Goal: Information Seeking & Learning: Learn about a topic

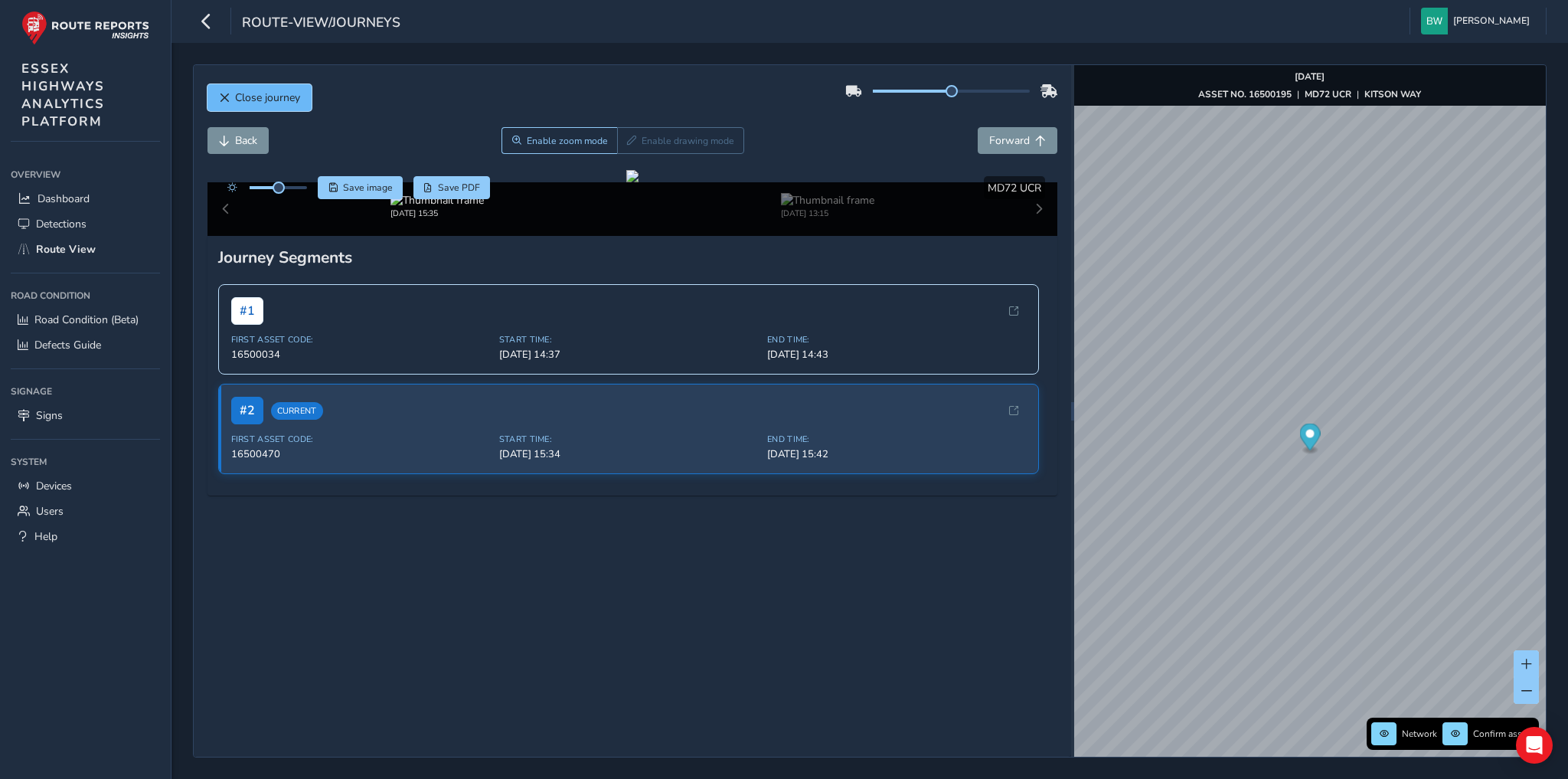
click at [265, 103] on span "Close journey" at bounding box center [267, 98] width 65 height 14
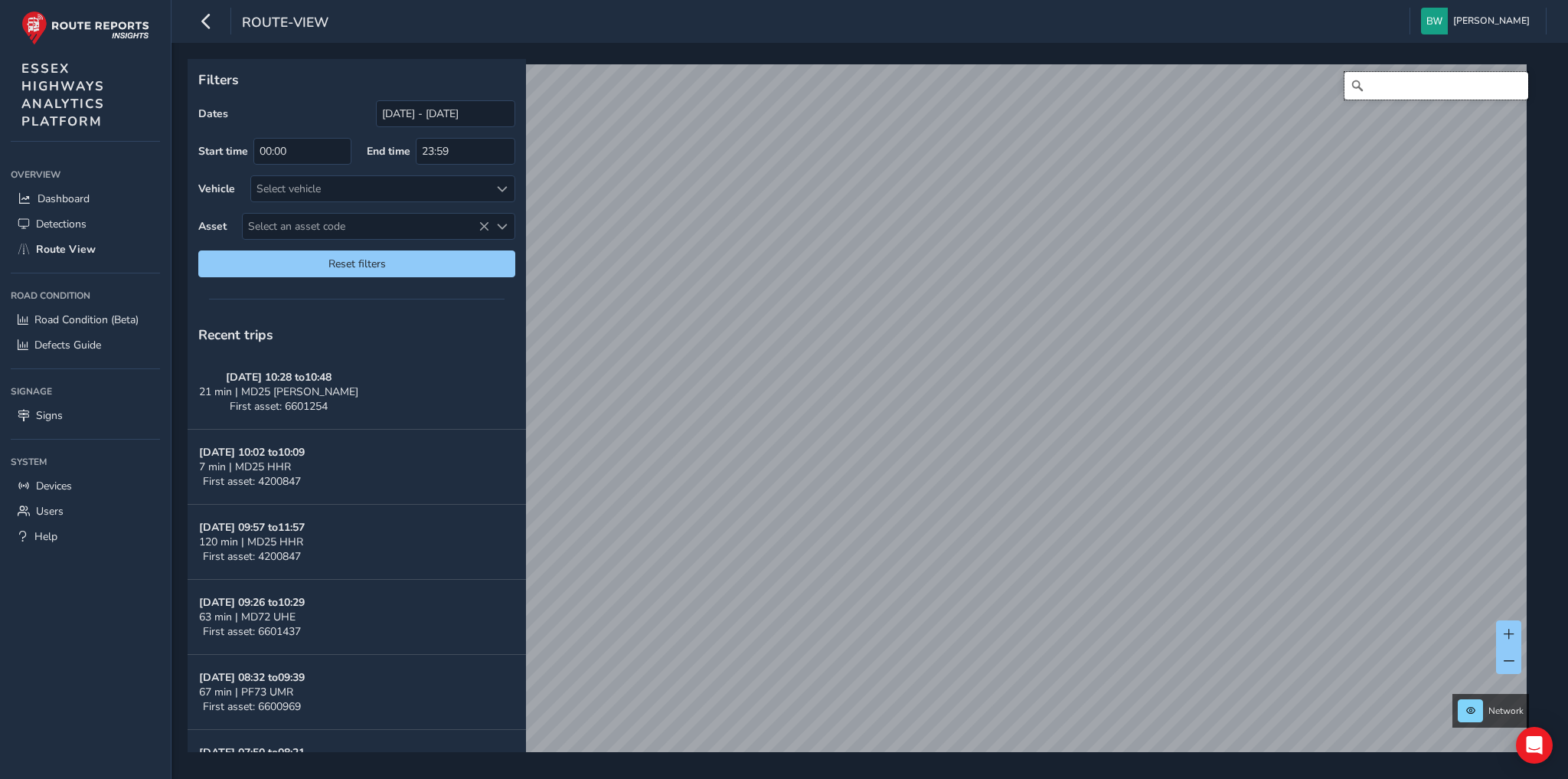
click at [1410, 81] on input "Search" at bounding box center [1437, 85] width 184 height 28
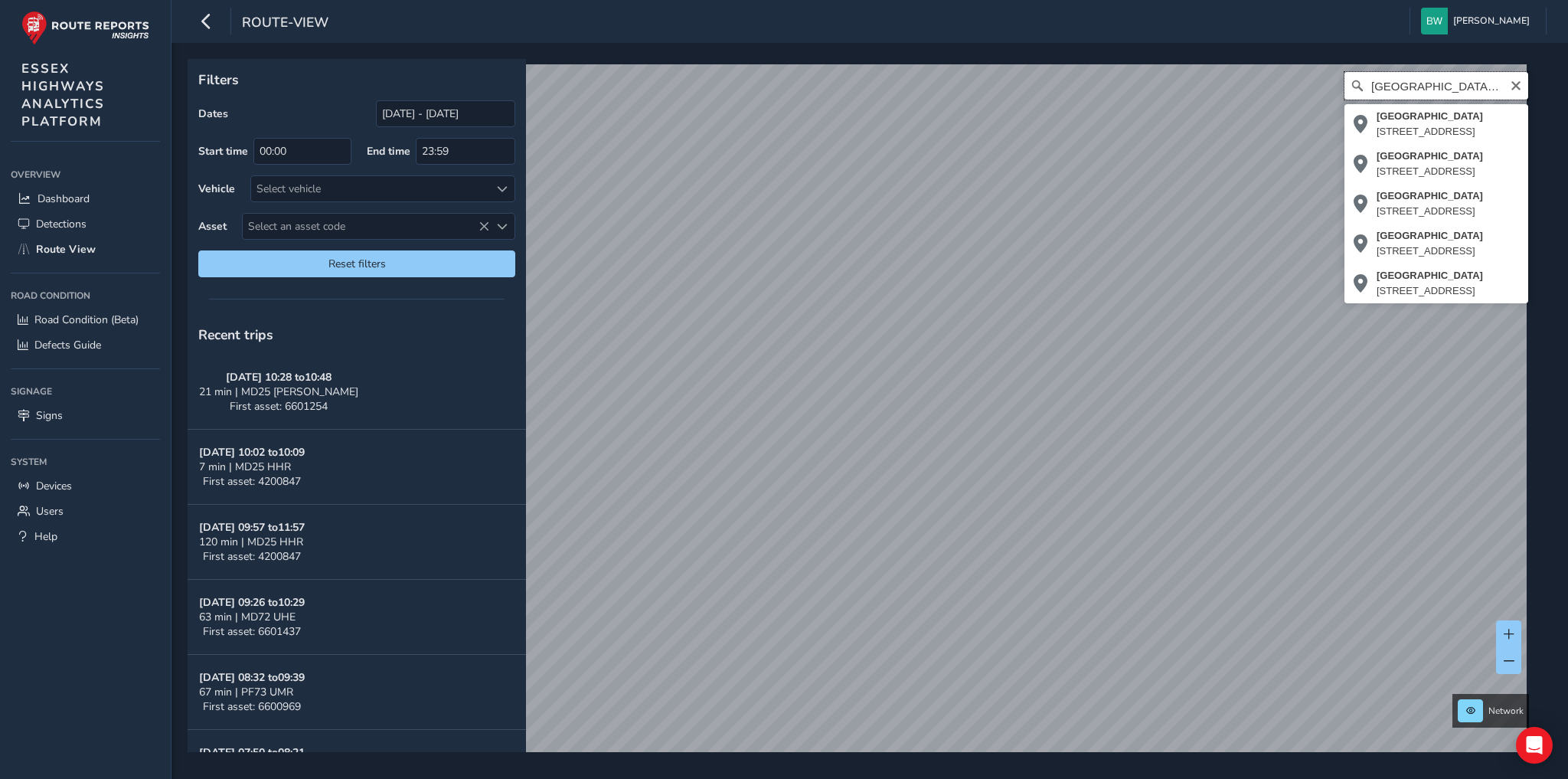
type input "[GEOGRAPHIC_DATA], [GEOGRAPHIC_DATA]"
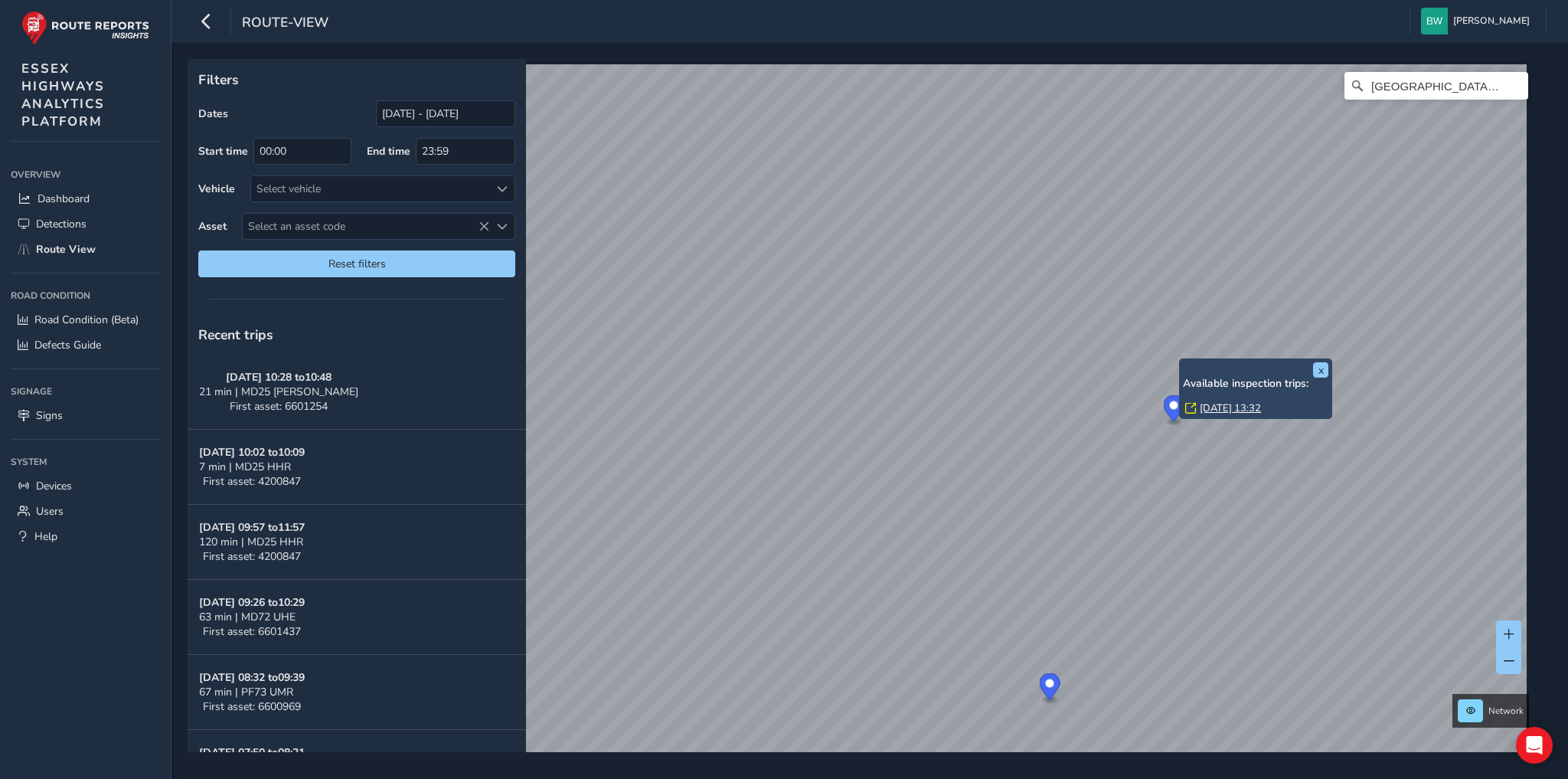
click at [1215, 404] on link "[DATE] 13:32" at bounding box center [1231, 409] width 61 height 14
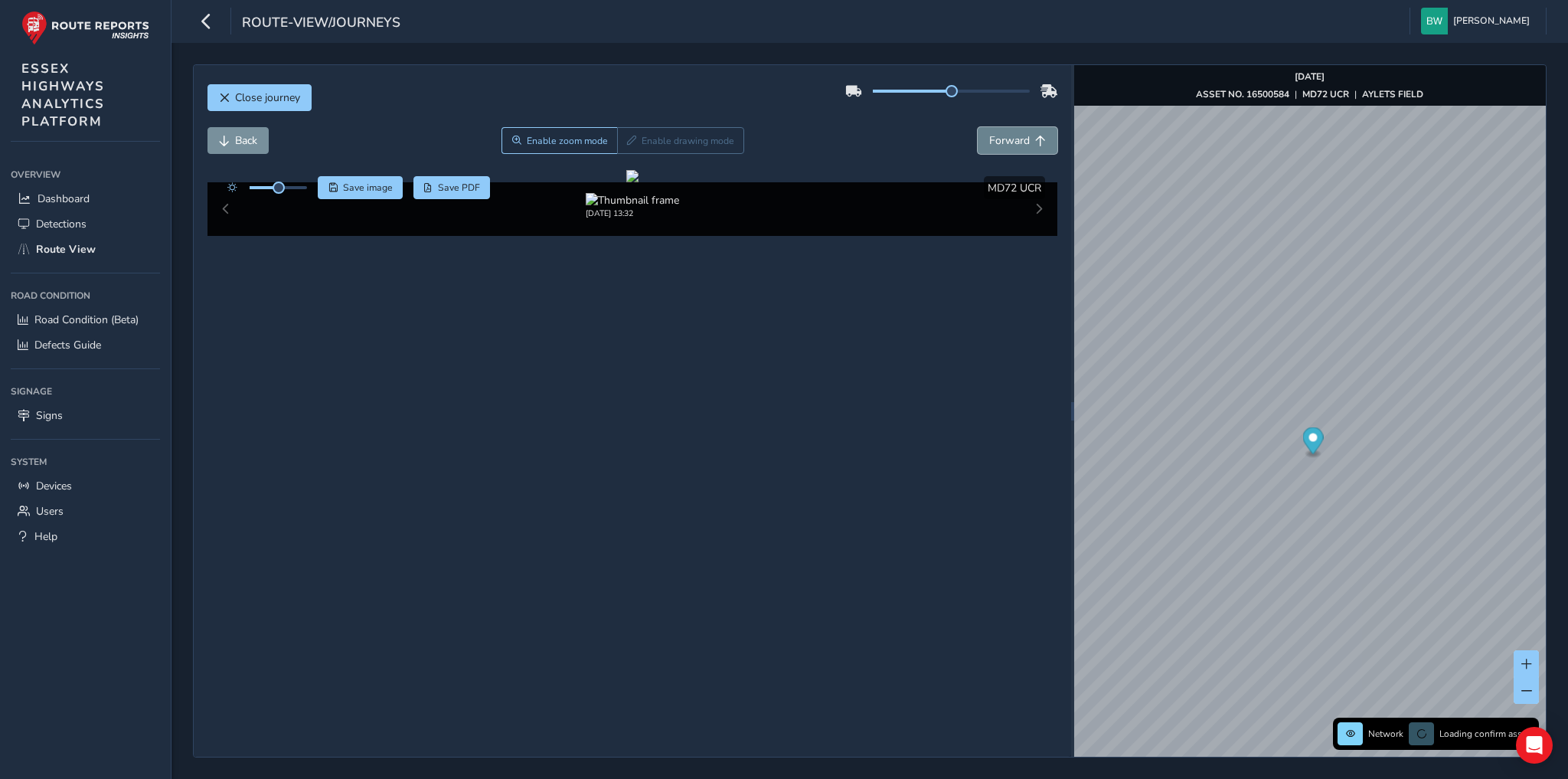
click at [1015, 145] on span "Forward" at bounding box center [1010, 140] width 41 height 14
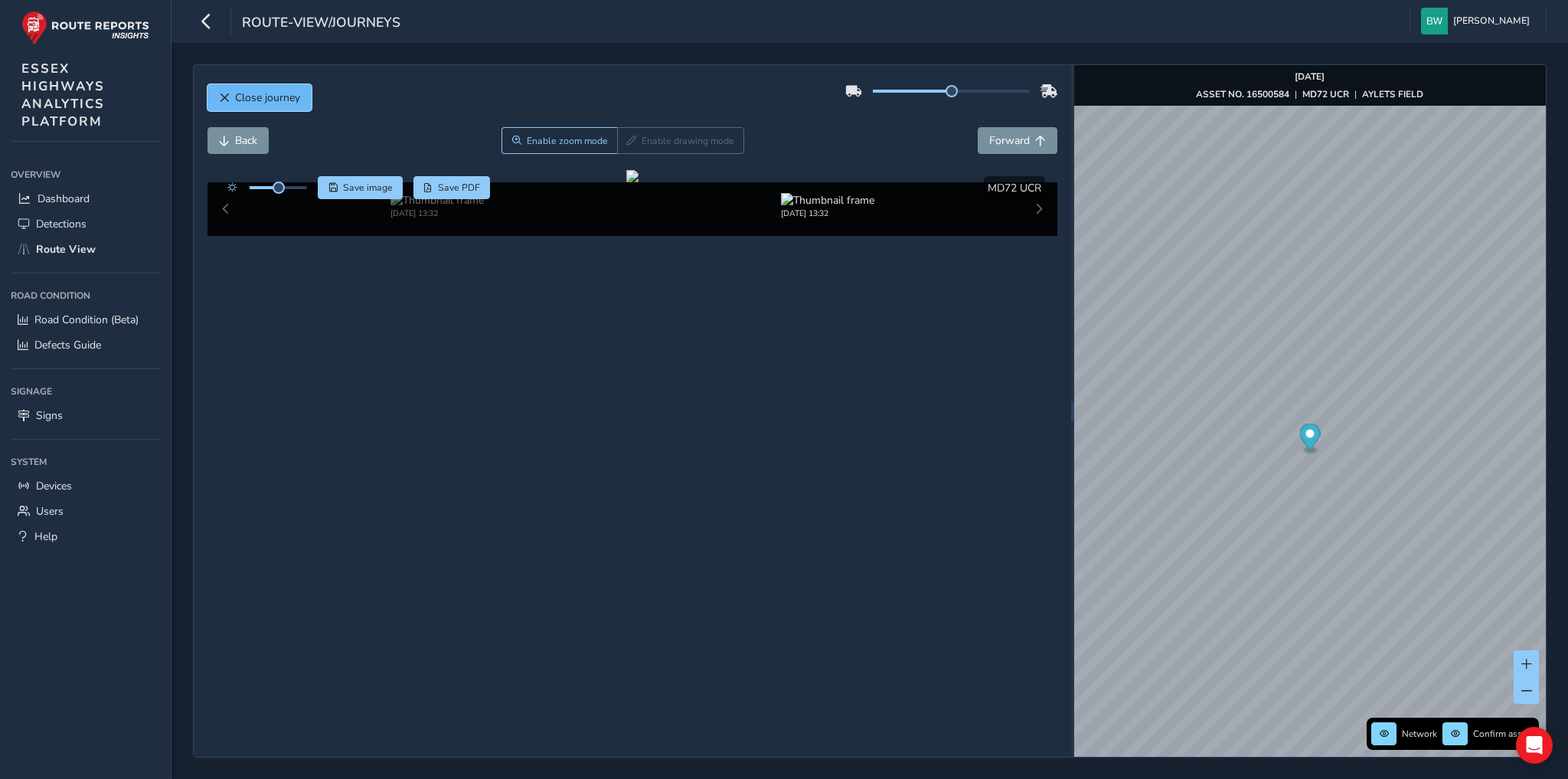
click at [286, 97] on span "Close journey" at bounding box center [267, 98] width 65 height 14
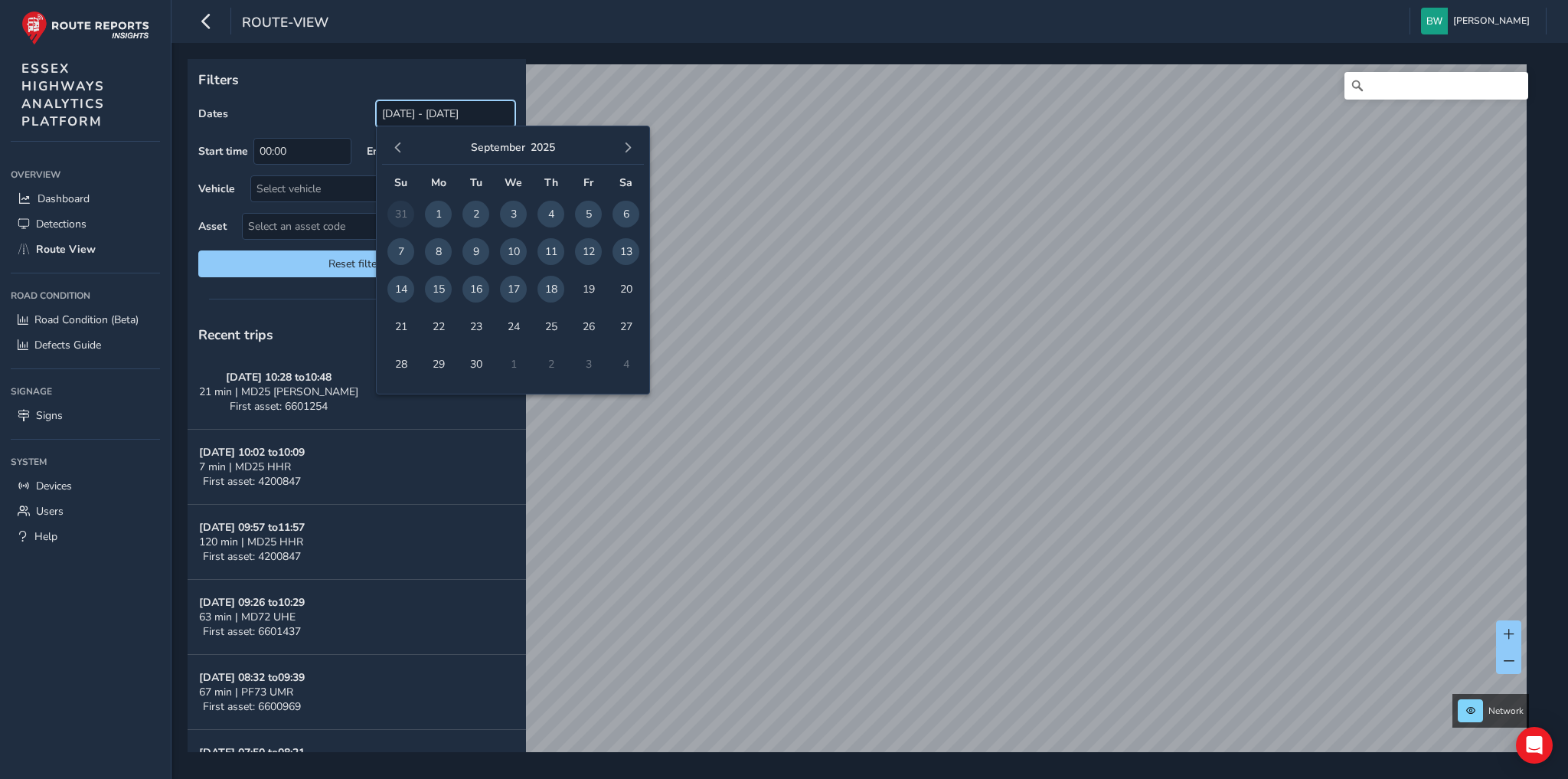
click at [463, 115] on input "[DATE] - [DATE]" at bounding box center [445, 114] width 139 height 27
click at [392, 146] on span "button" at bounding box center [398, 147] width 11 height 11
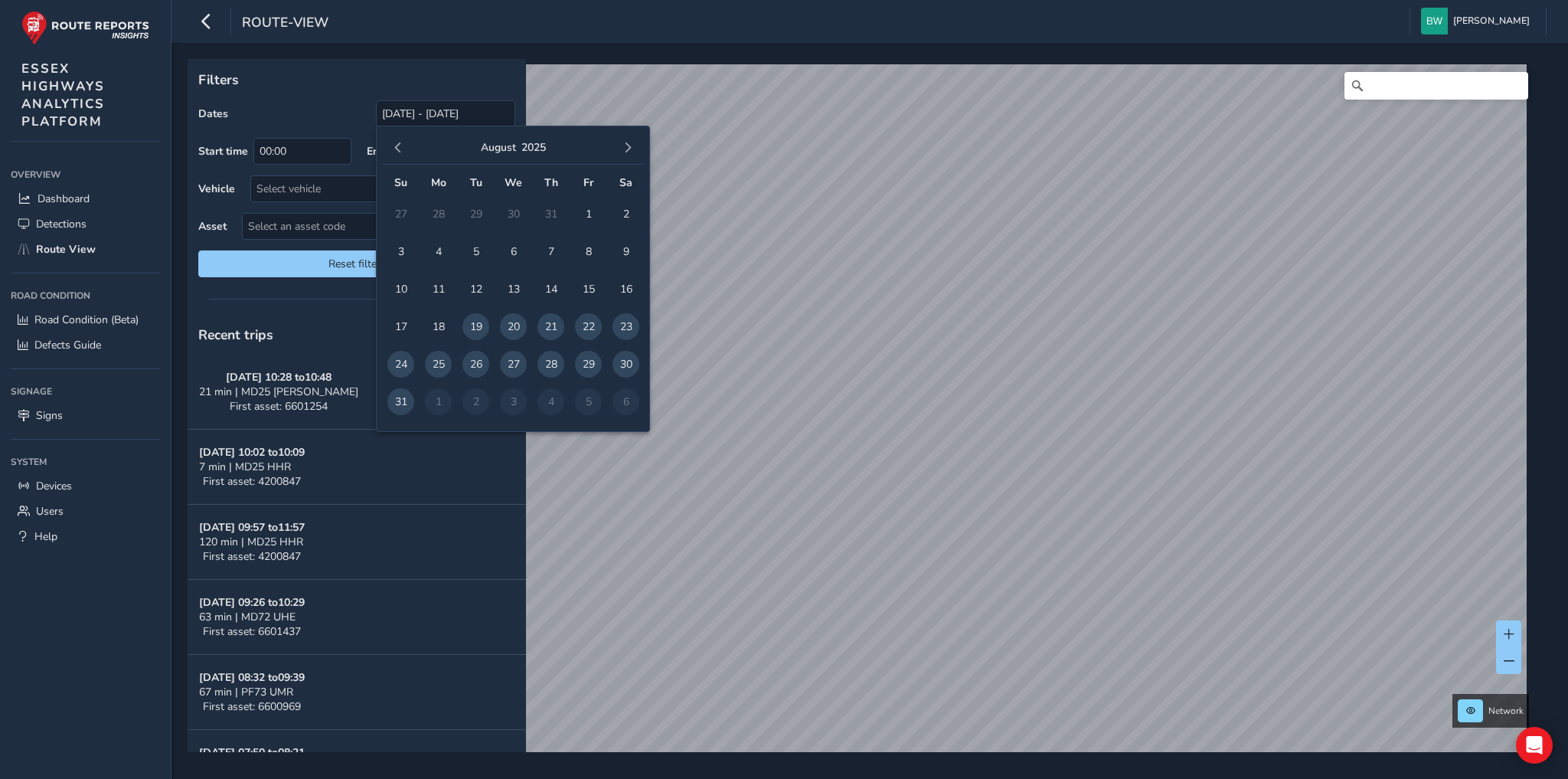
click at [392, 146] on span "button" at bounding box center [398, 147] width 11 height 11
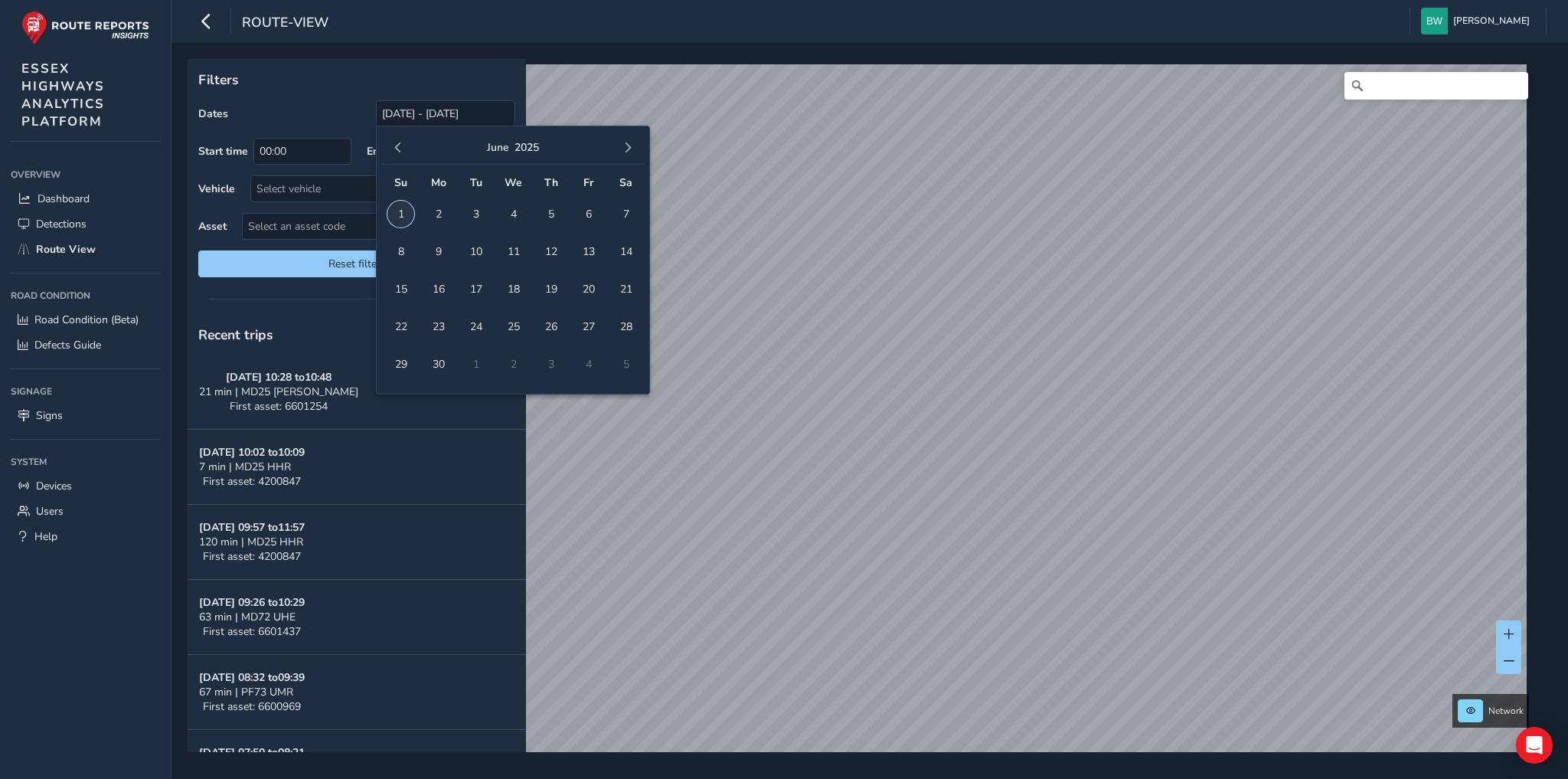
click at [407, 211] on span "1" at bounding box center [400, 214] width 27 height 27
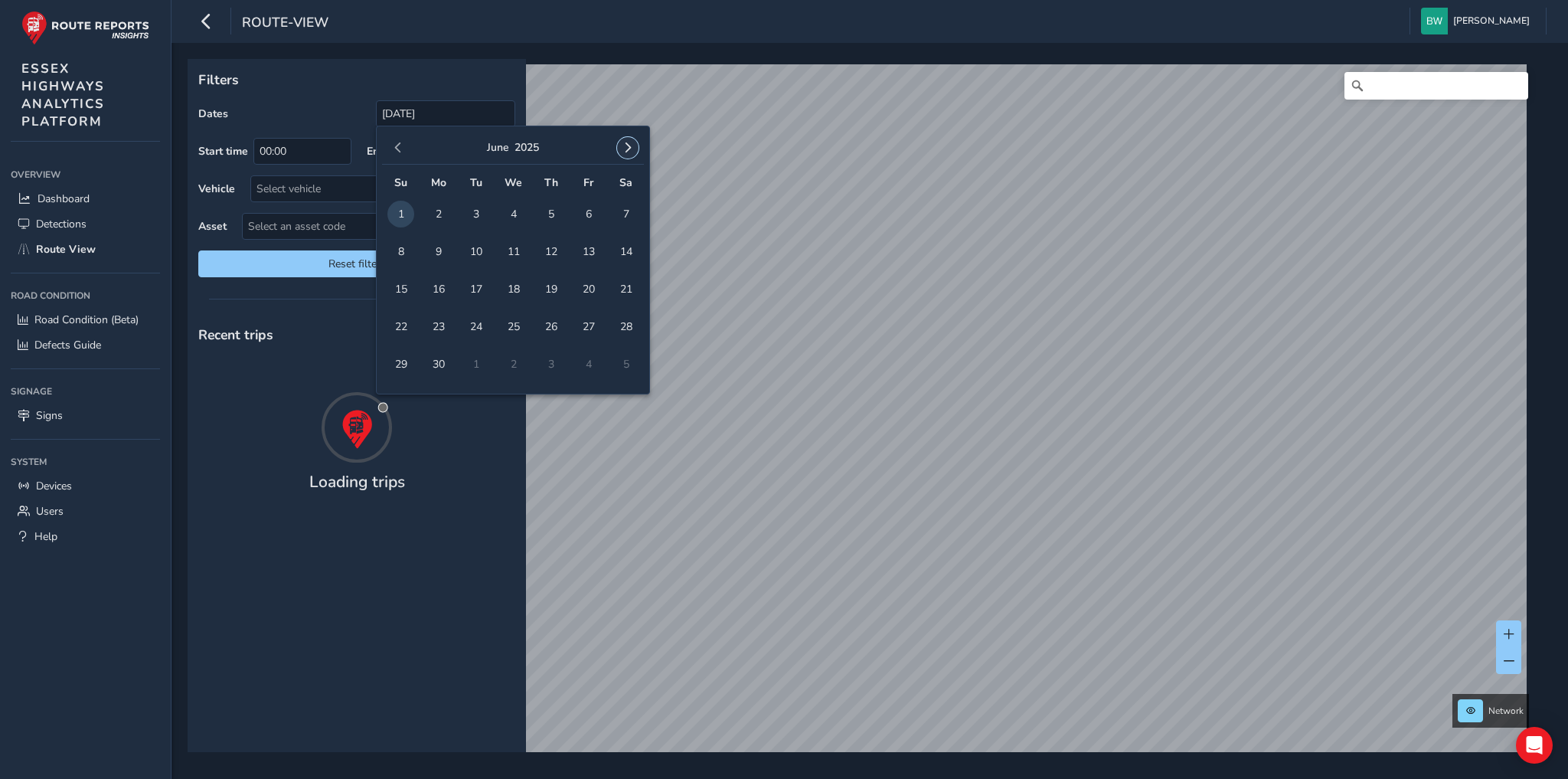
click at [632, 145] on span "button" at bounding box center [628, 147] width 11 height 11
click at [548, 287] on span "18" at bounding box center [550, 290] width 27 height 27
type input "[DATE] - [DATE]"
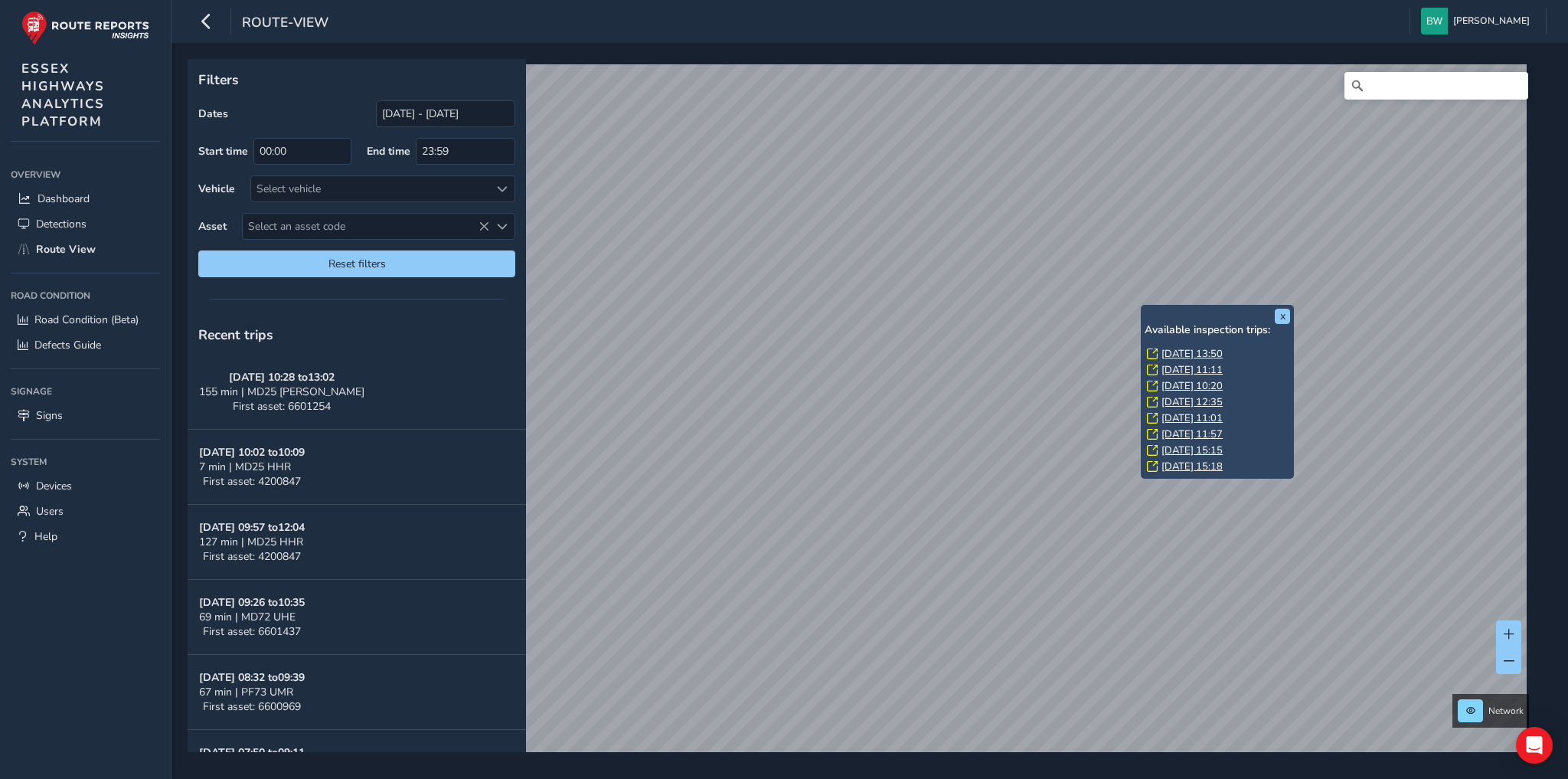
click at [1181, 352] on link "[DATE] 13:50" at bounding box center [1192, 354] width 61 height 14
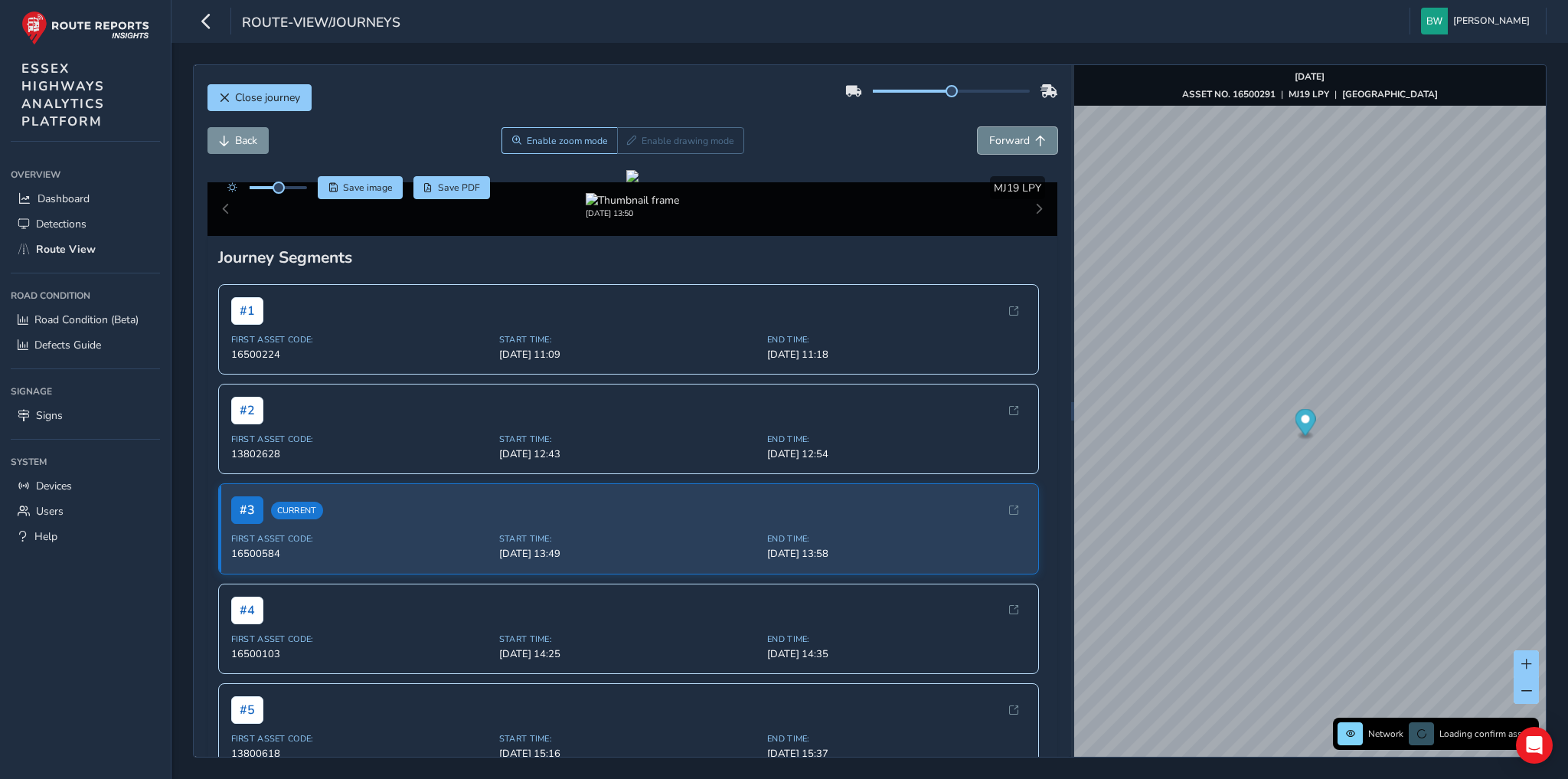
click at [997, 140] on span "Forward" at bounding box center [1010, 140] width 41 height 14
click at [246, 142] on span "Back" at bounding box center [246, 140] width 22 height 14
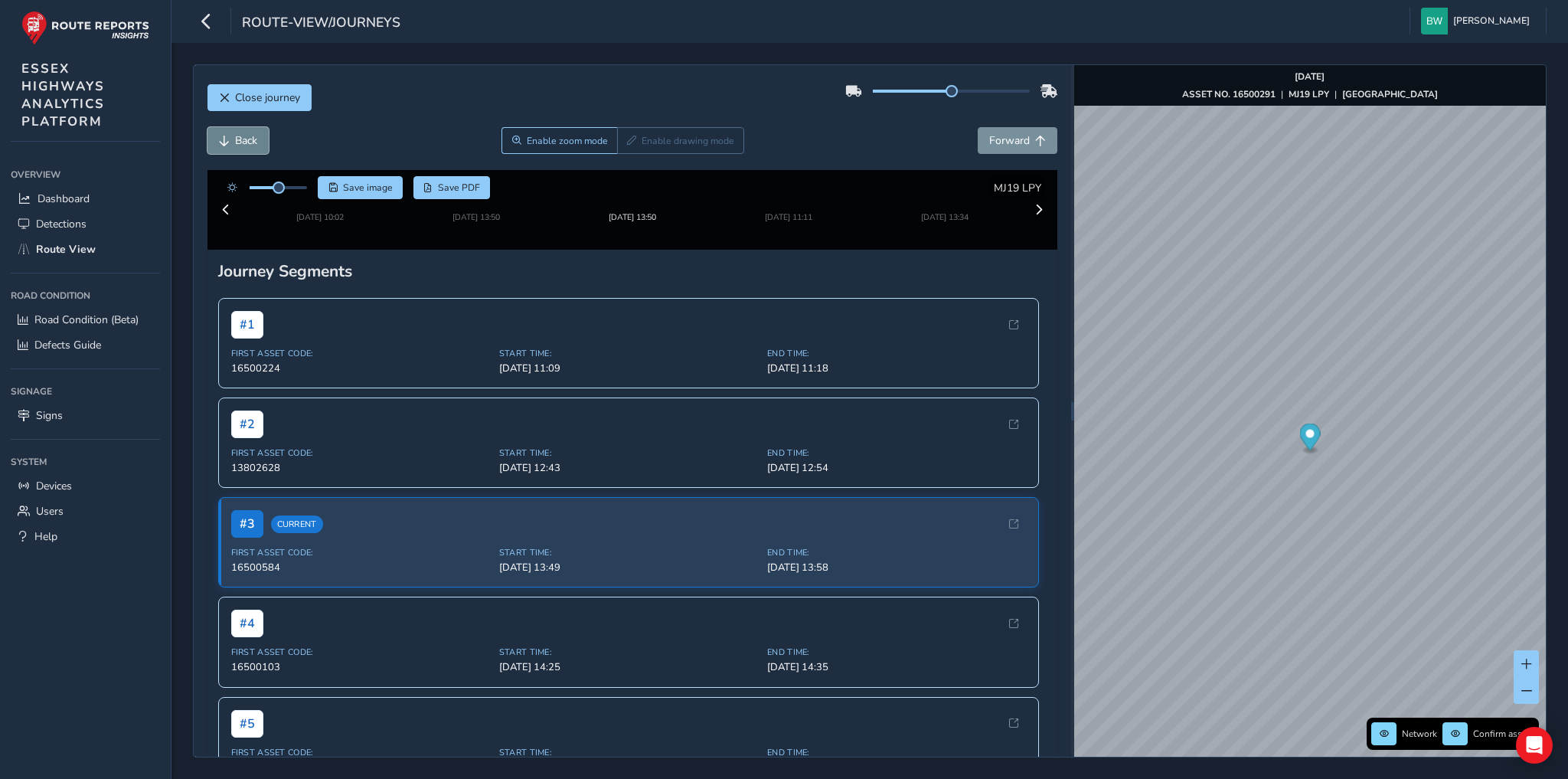
click at [246, 142] on span "Back" at bounding box center [246, 140] width 22 height 14
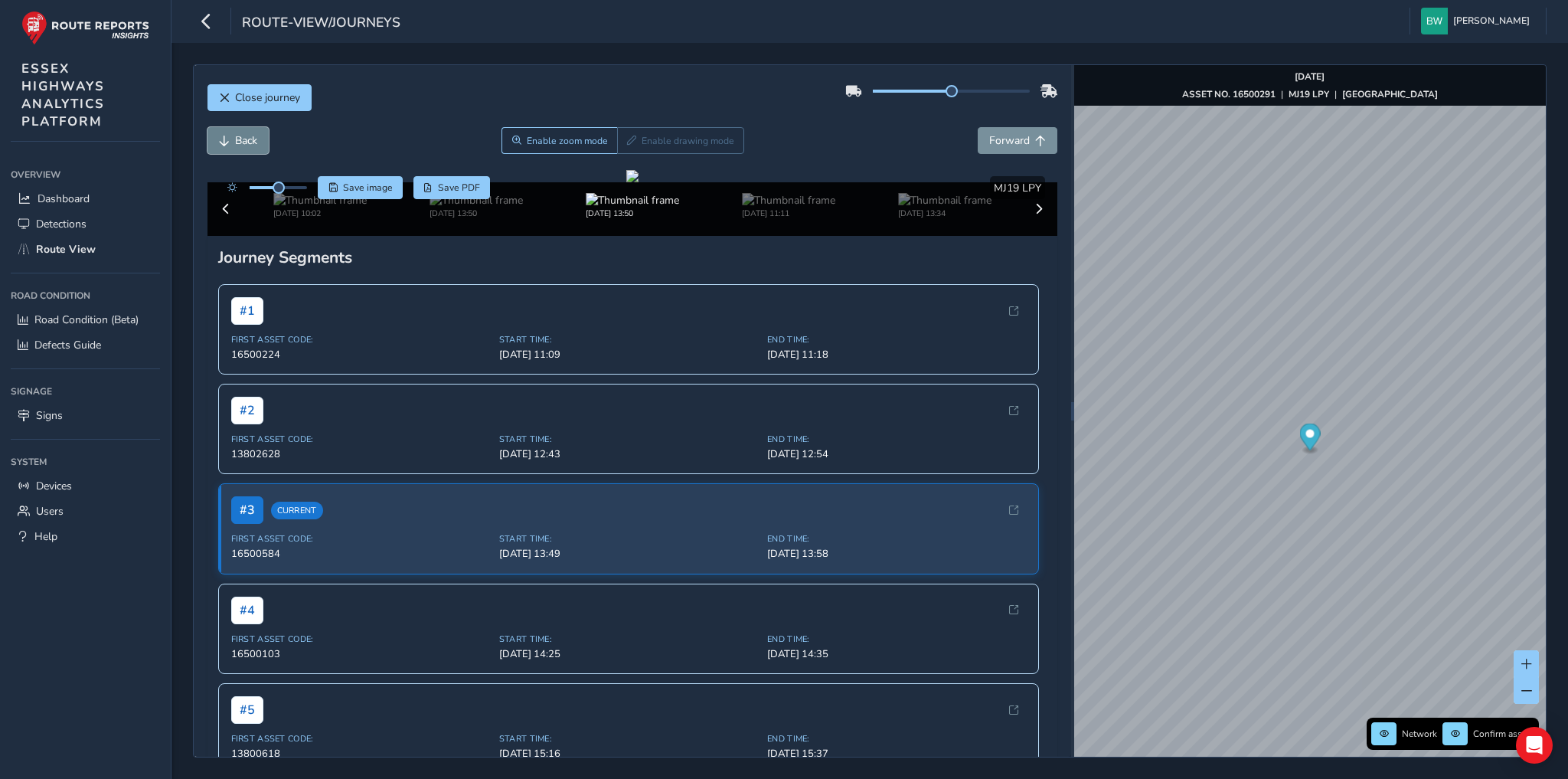
click at [246, 142] on span "Back" at bounding box center [246, 140] width 22 height 14
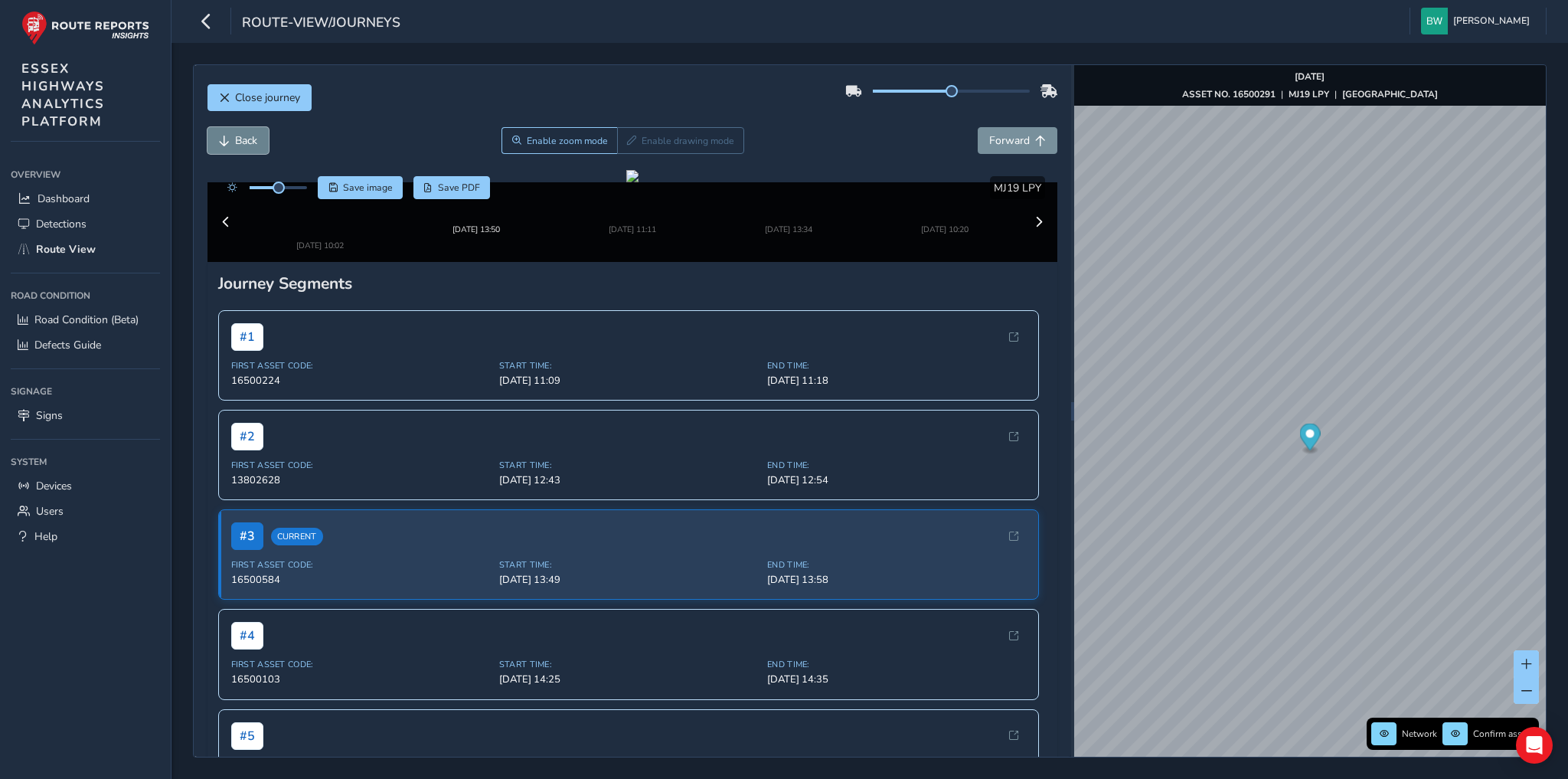
click at [246, 142] on span "Back" at bounding box center [246, 140] width 22 height 14
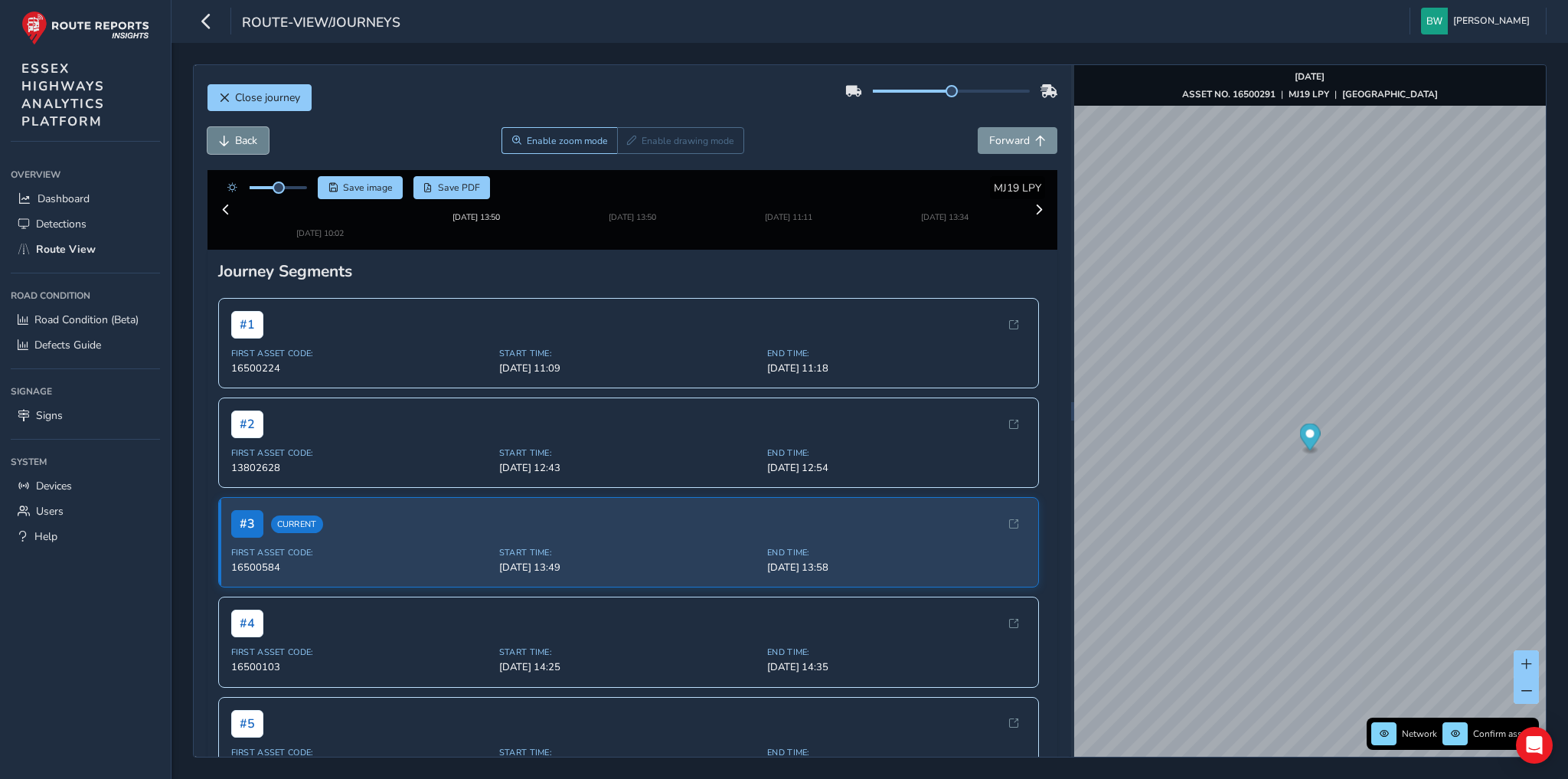
click at [246, 142] on span "Back" at bounding box center [246, 140] width 22 height 14
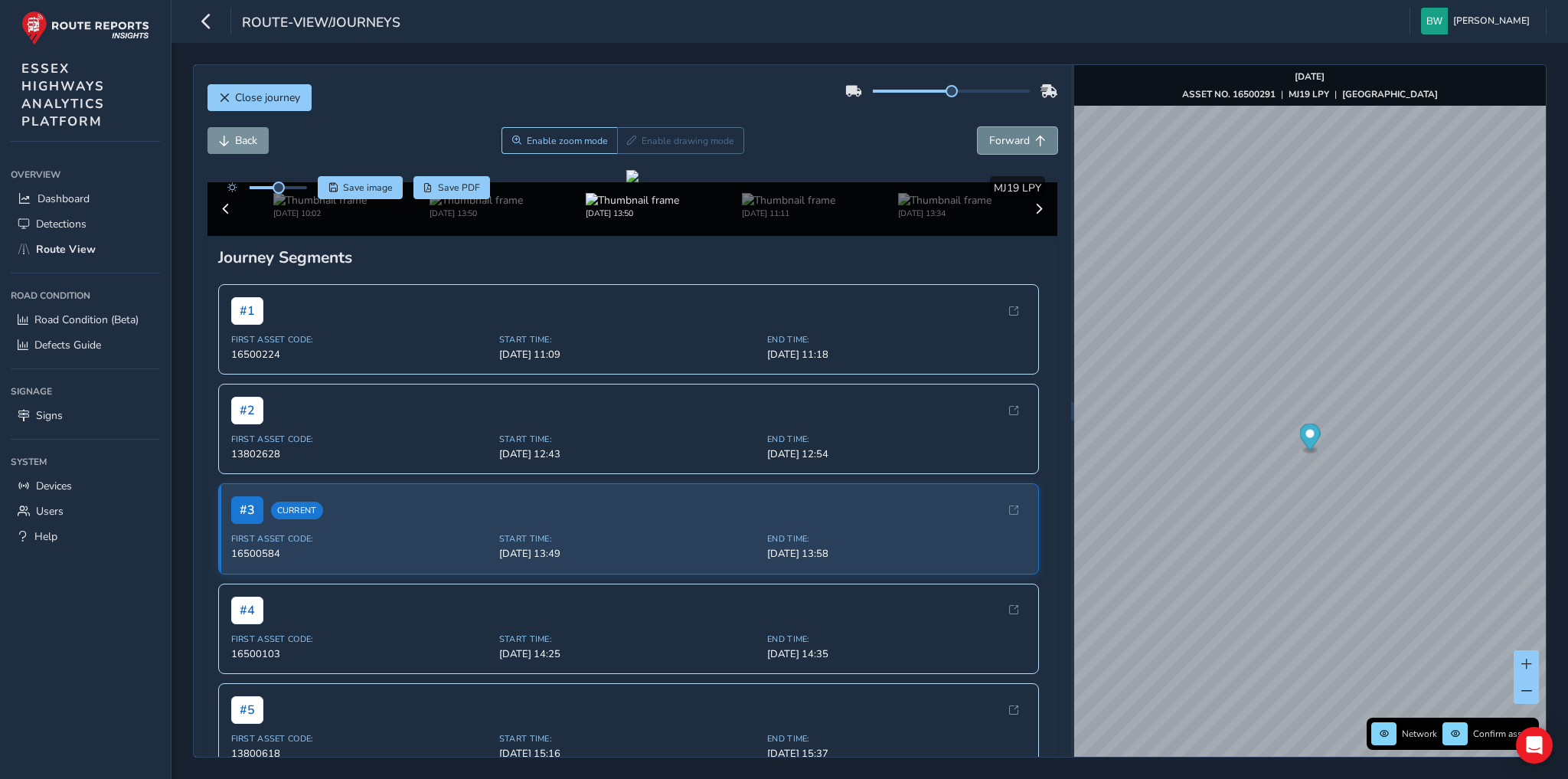
click at [1012, 138] on span "Forward" at bounding box center [1010, 140] width 41 height 14
click at [224, 215] on span at bounding box center [226, 209] width 11 height 11
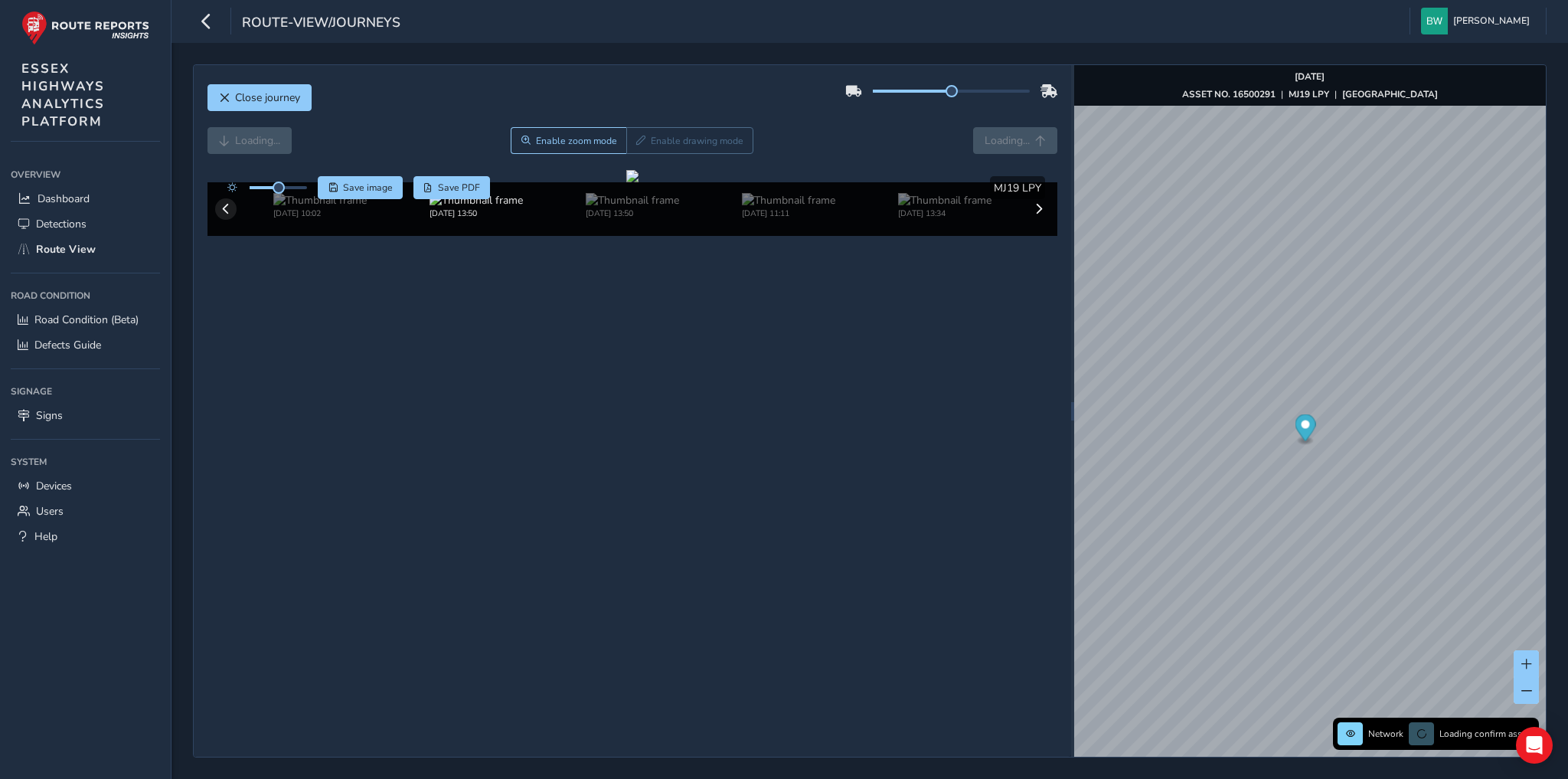
click at [224, 236] on div "[DATE] 10:02 [DATE] 13:50 [DATE] 13:50 [DATE] 11:11 [DATE] 13:34 [DATE] 10:20 […" at bounding box center [633, 209] width 851 height 53
click at [224, 215] on span at bounding box center [226, 209] width 11 height 11
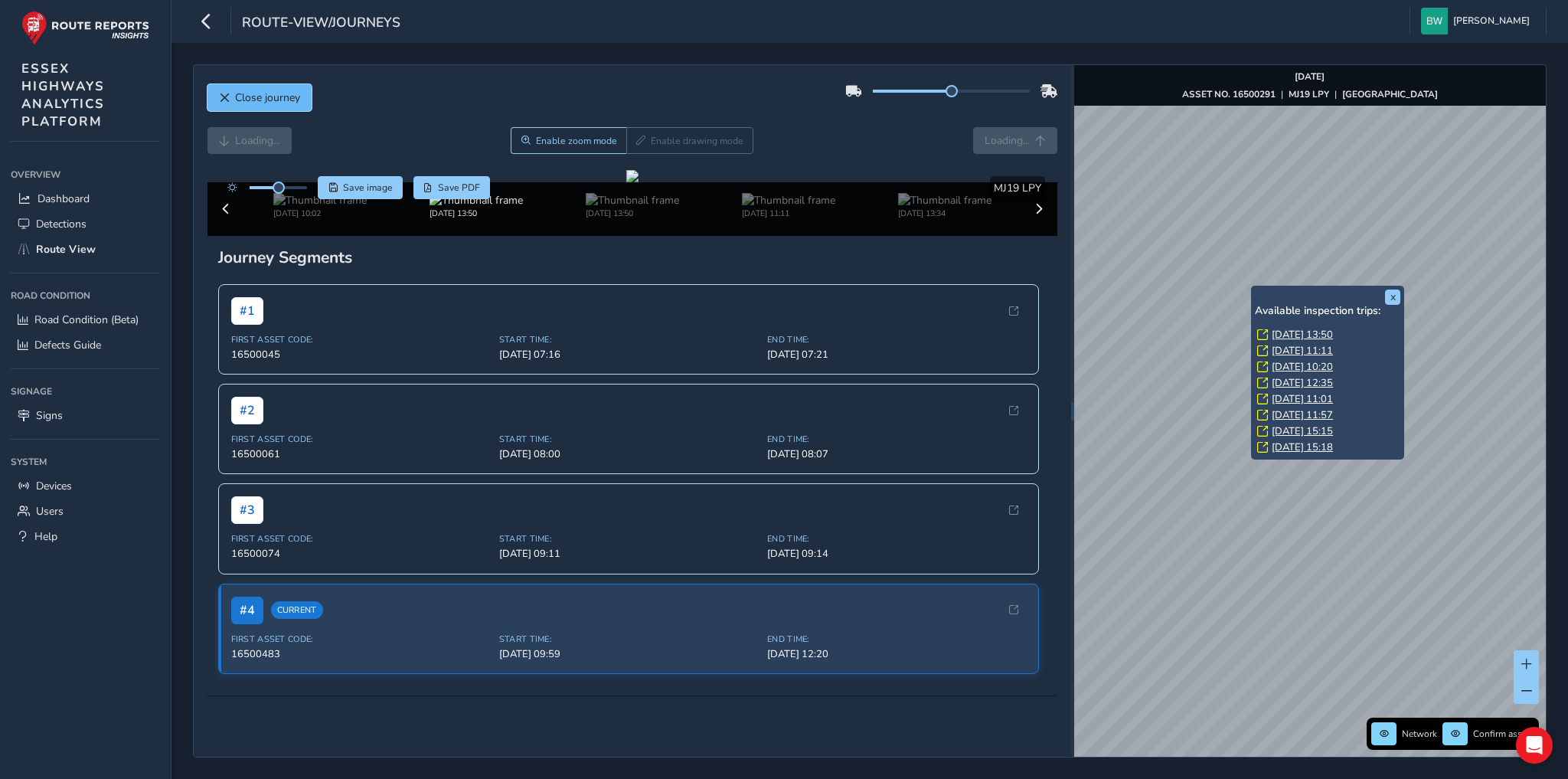
click at [262, 101] on span "Close journey" at bounding box center [267, 98] width 65 height 14
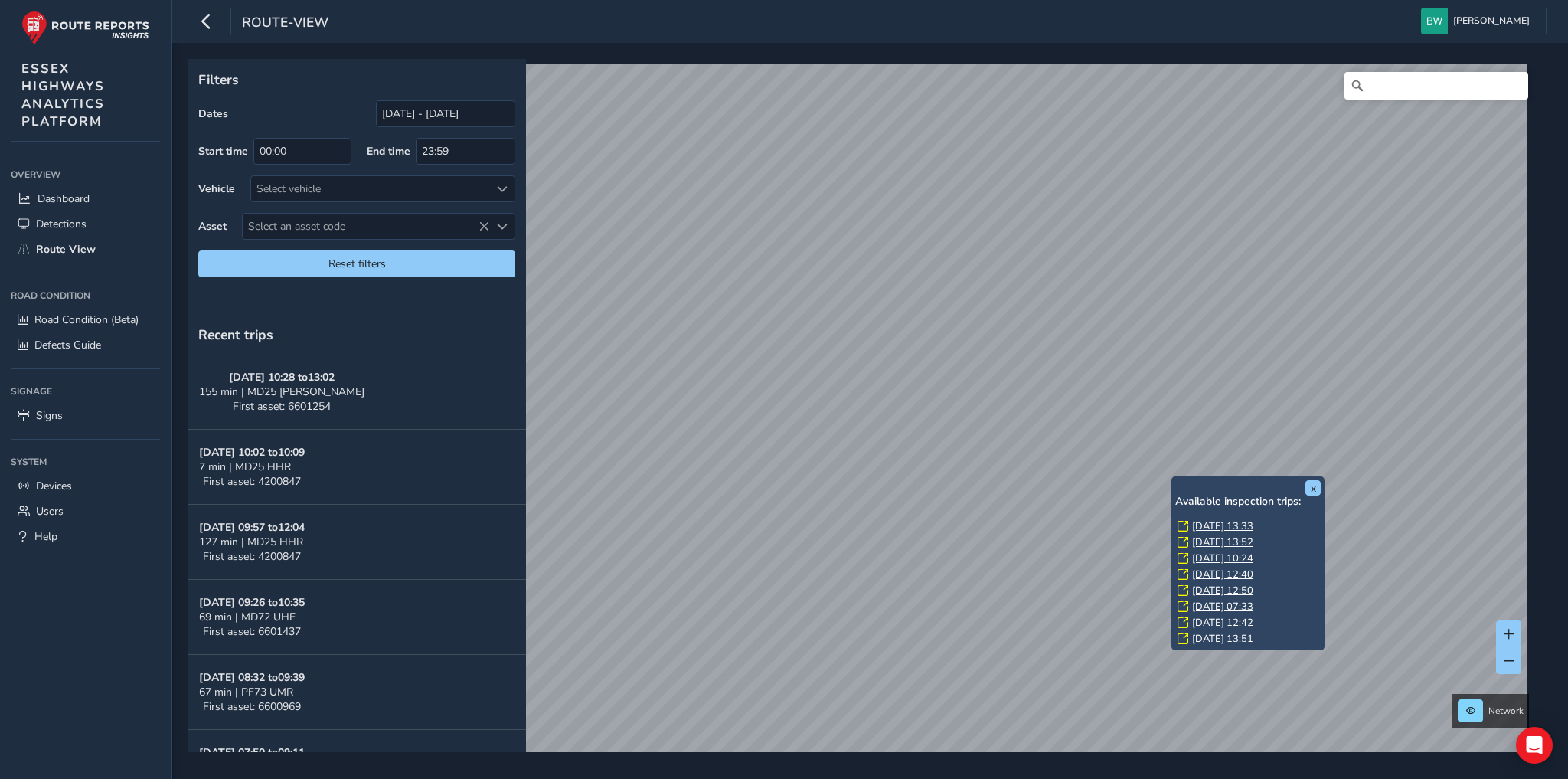
click at [1220, 521] on link "[DATE] 13:33" at bounding box center [1223, 527] width 61 height 14
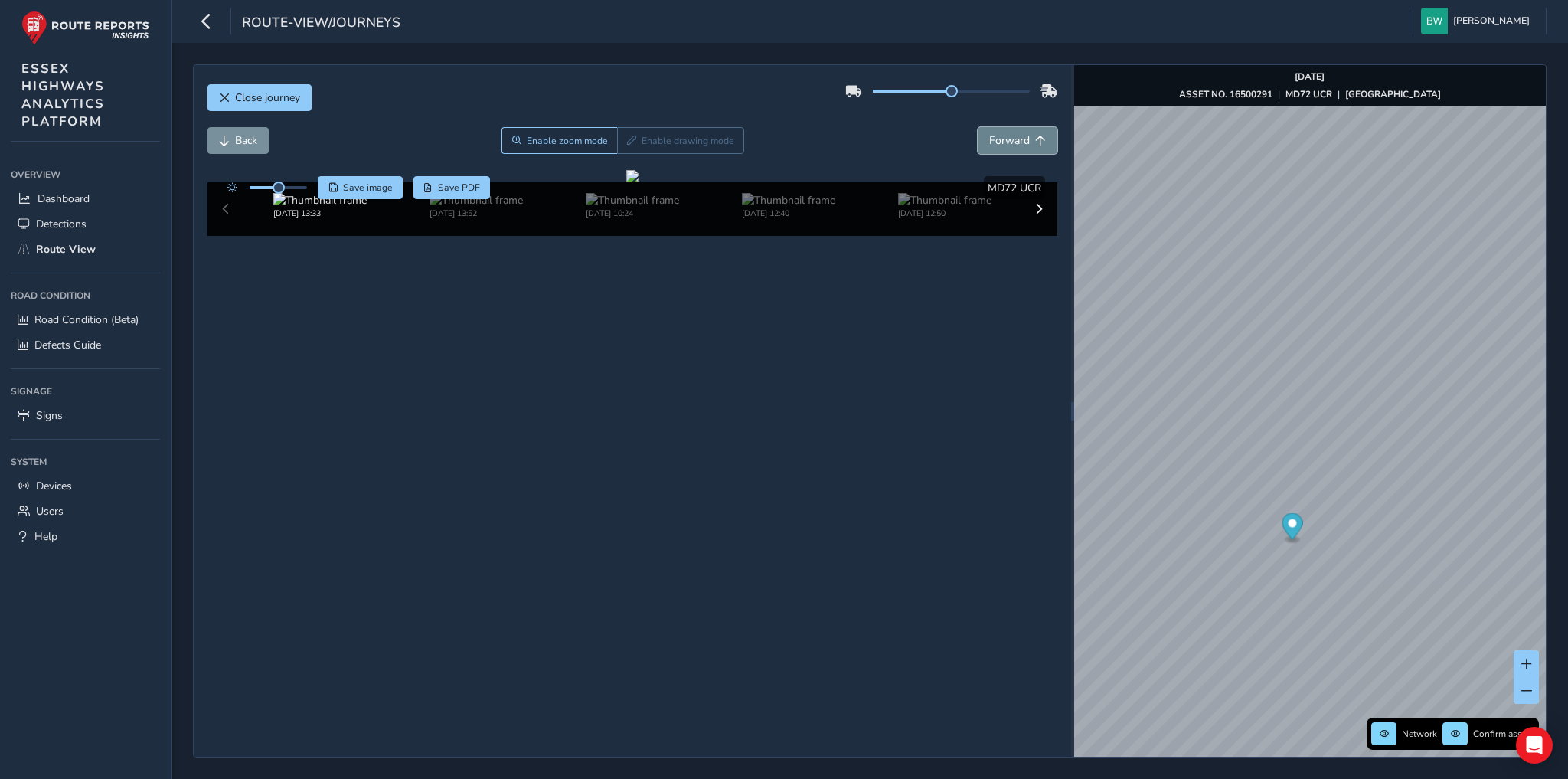
click at [1011, 142] on span "Forward" at bounding box center [1010, 140] width 41 height 14
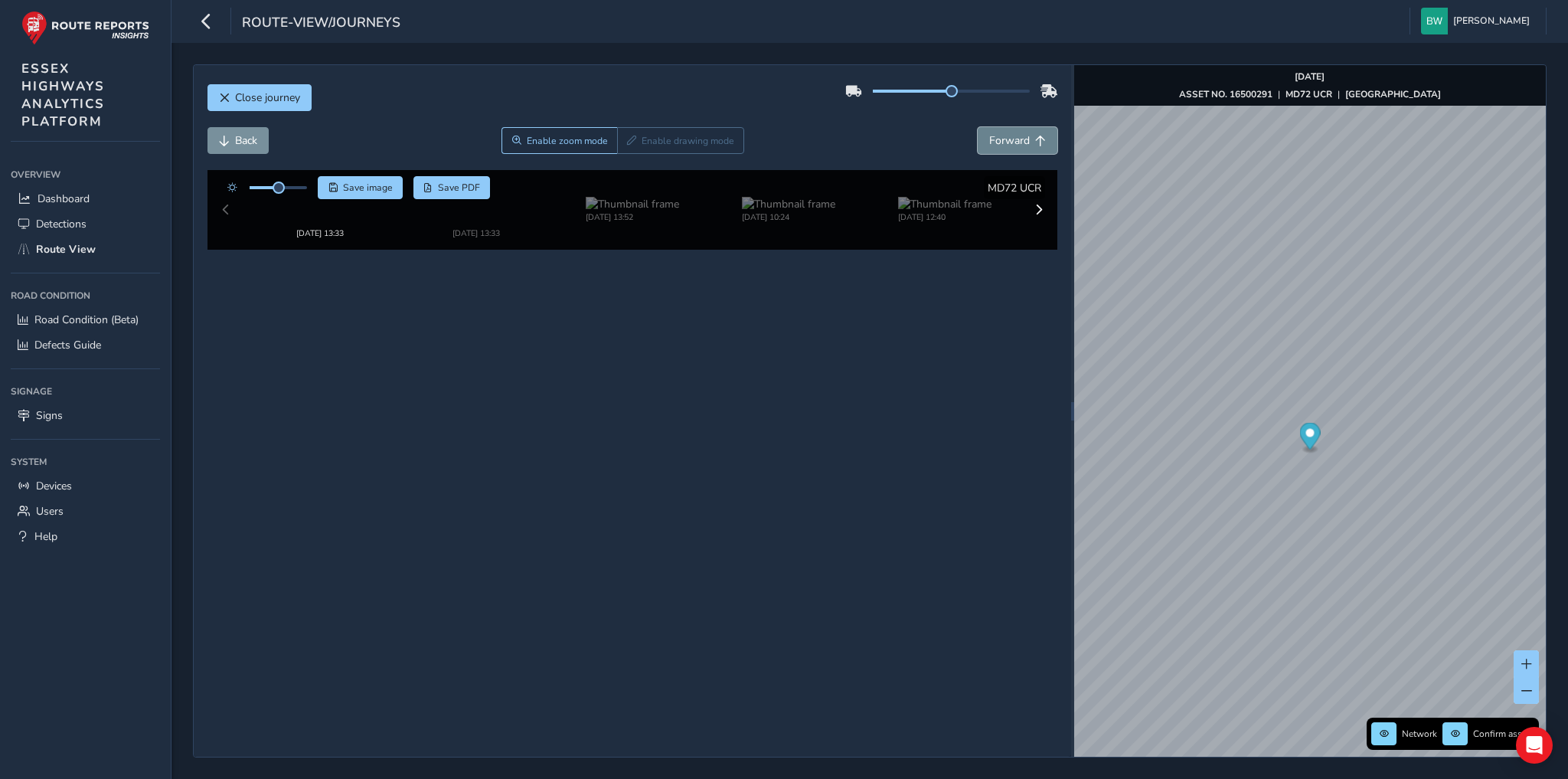
click at [1011, 142] on span "Forward" at bounding box center [1010, 140] width 41 height 14
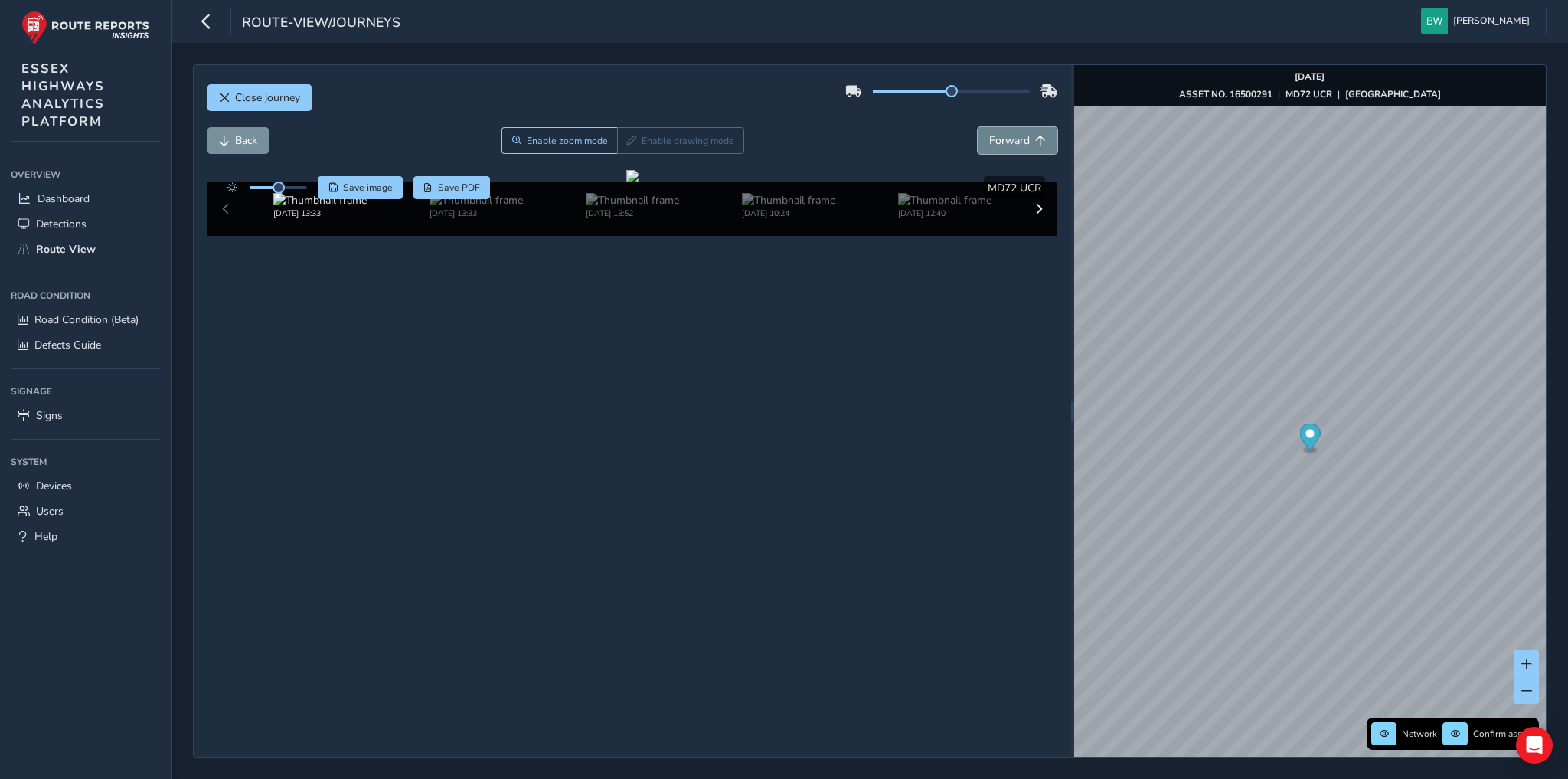
click at [1011, 142] on span "Forward" at bounding box center [1010, 140] width 41 height 14
click at [231, 139] on button "Back" at bounding box center [238, 140] width 61 height 27
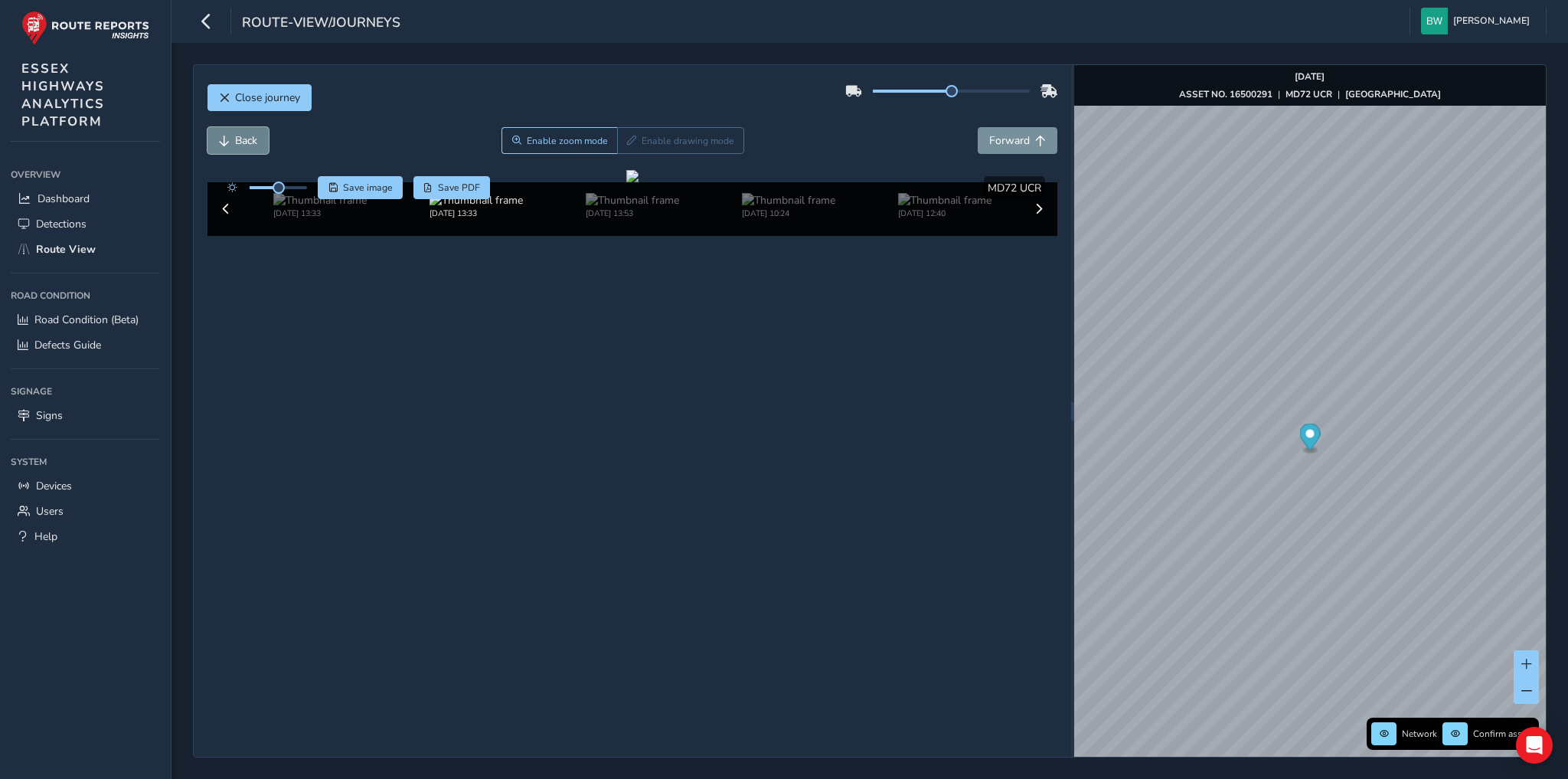
click at [231, 139] on button "Back" at bounding box center [238, 140] width 61 height 27
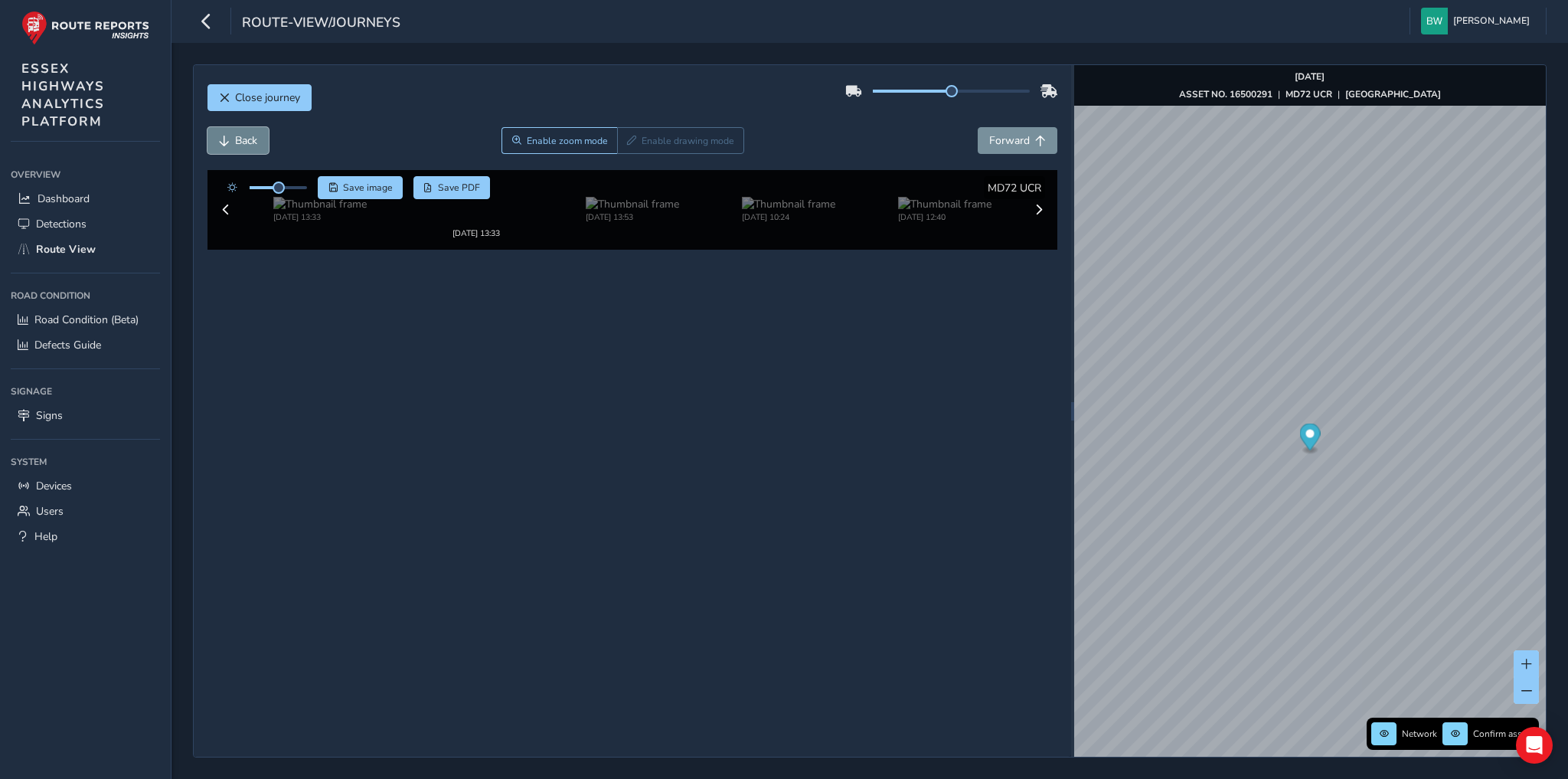
click at [231, 139] on button "Back" at bounding box center [238, 140] width 61 height 27
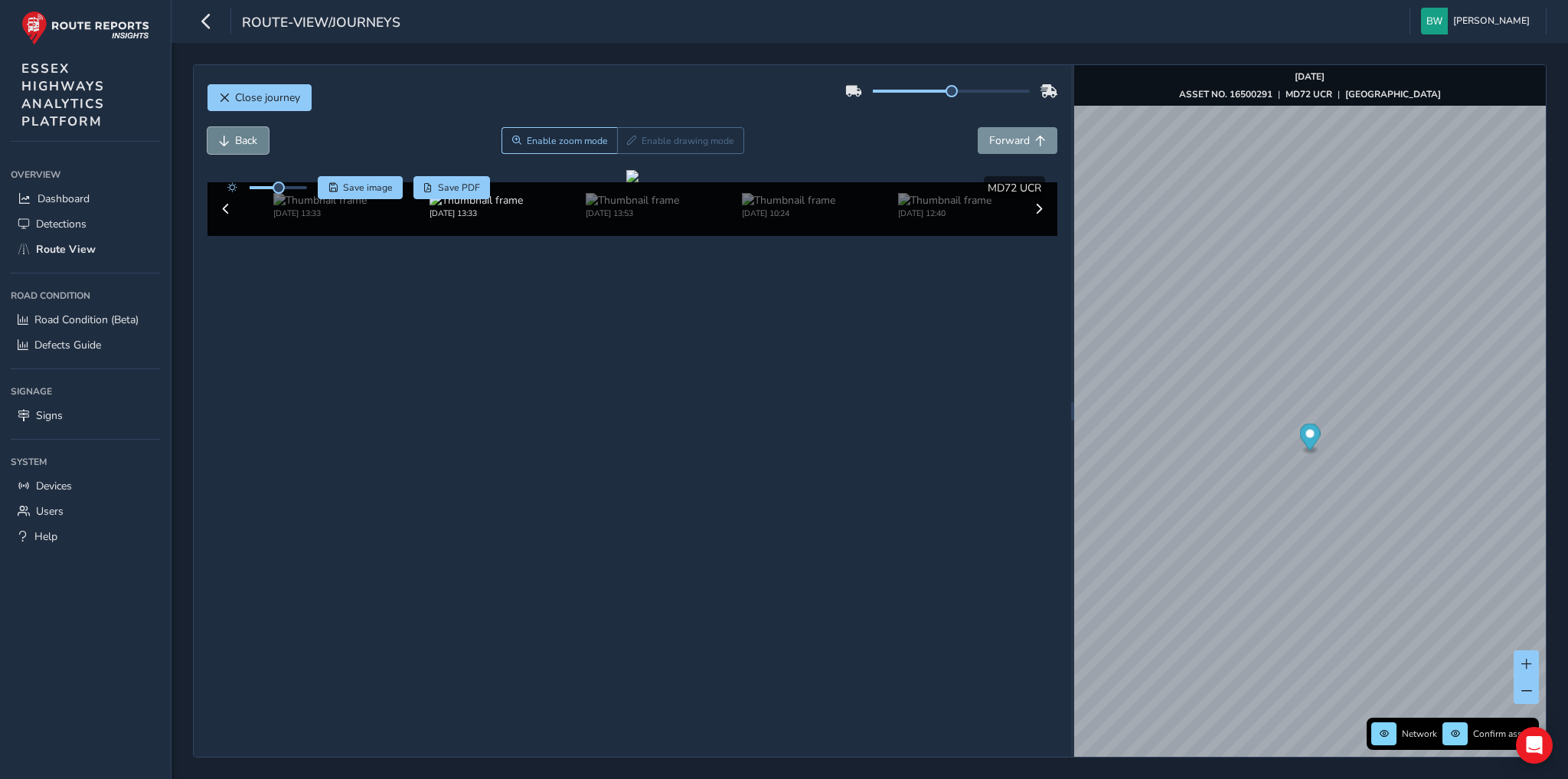
click at [231, 139] on button "Back" at bounding box center [238, 140] width 61 height 27
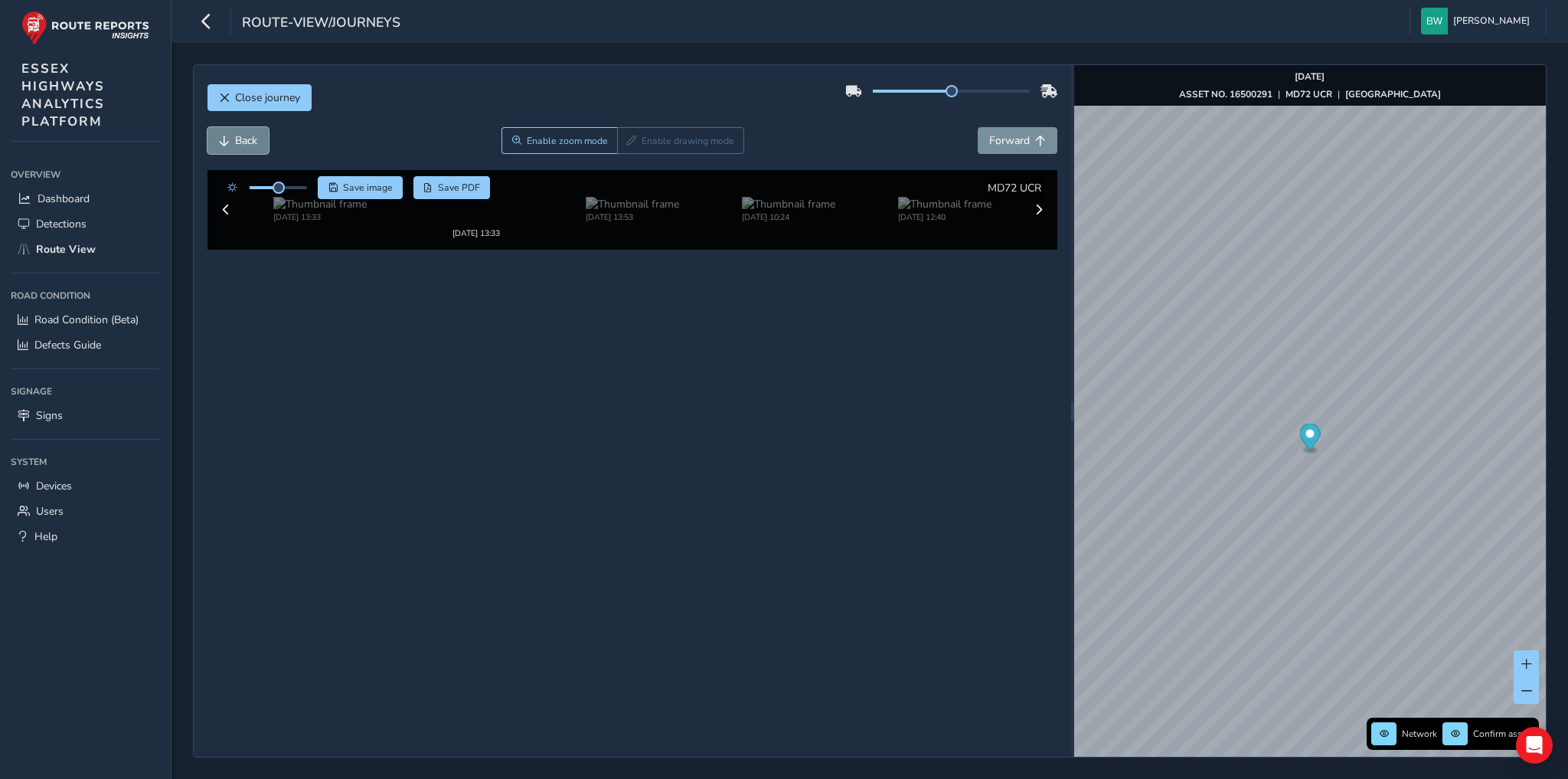
click at [231, 139] on button "Back" at bounding box center [238, 140] width 61 height 27
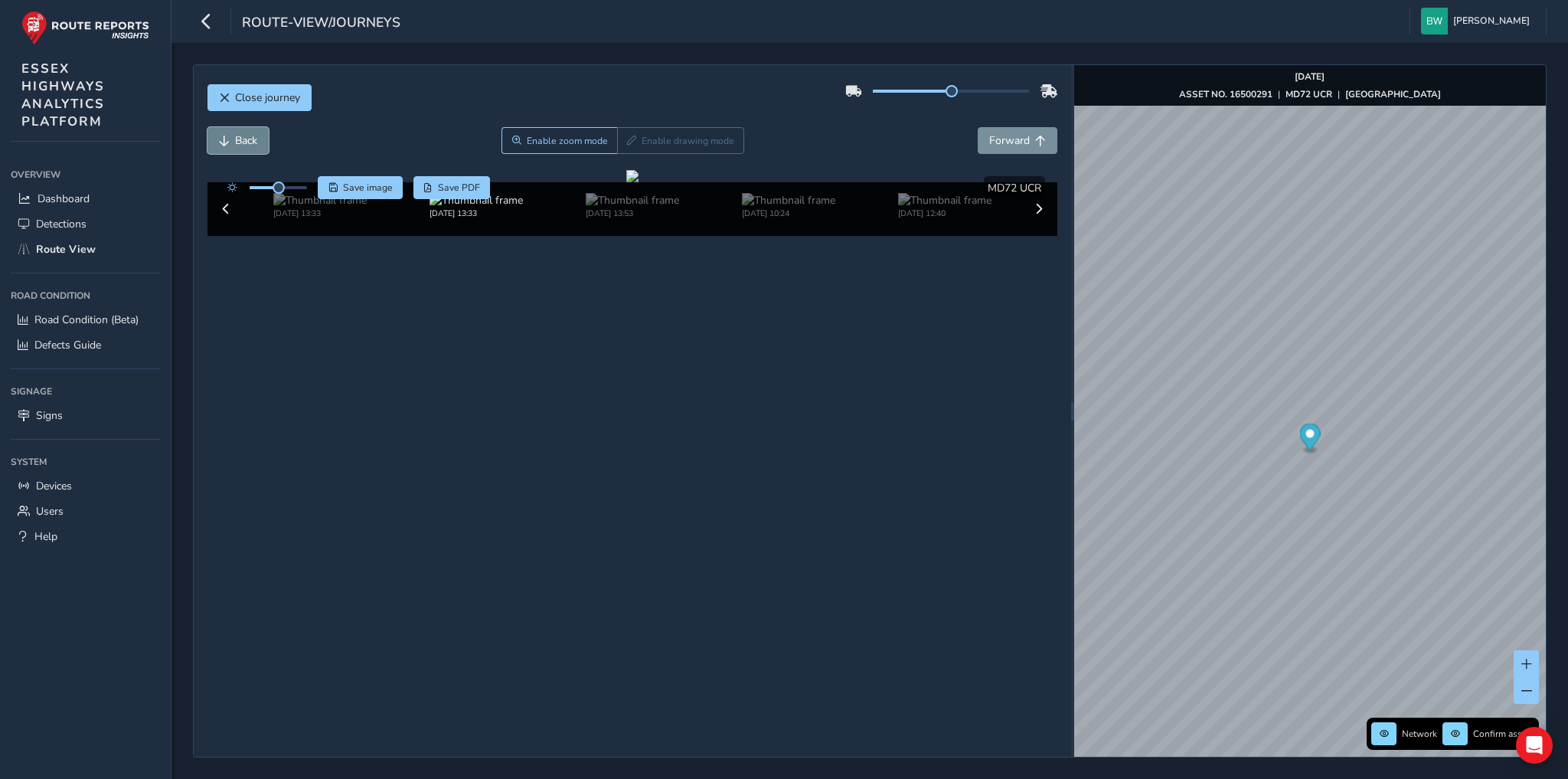
click at [231, 139] on button "Back" at bounding box center [238, 140] width 61 height 27
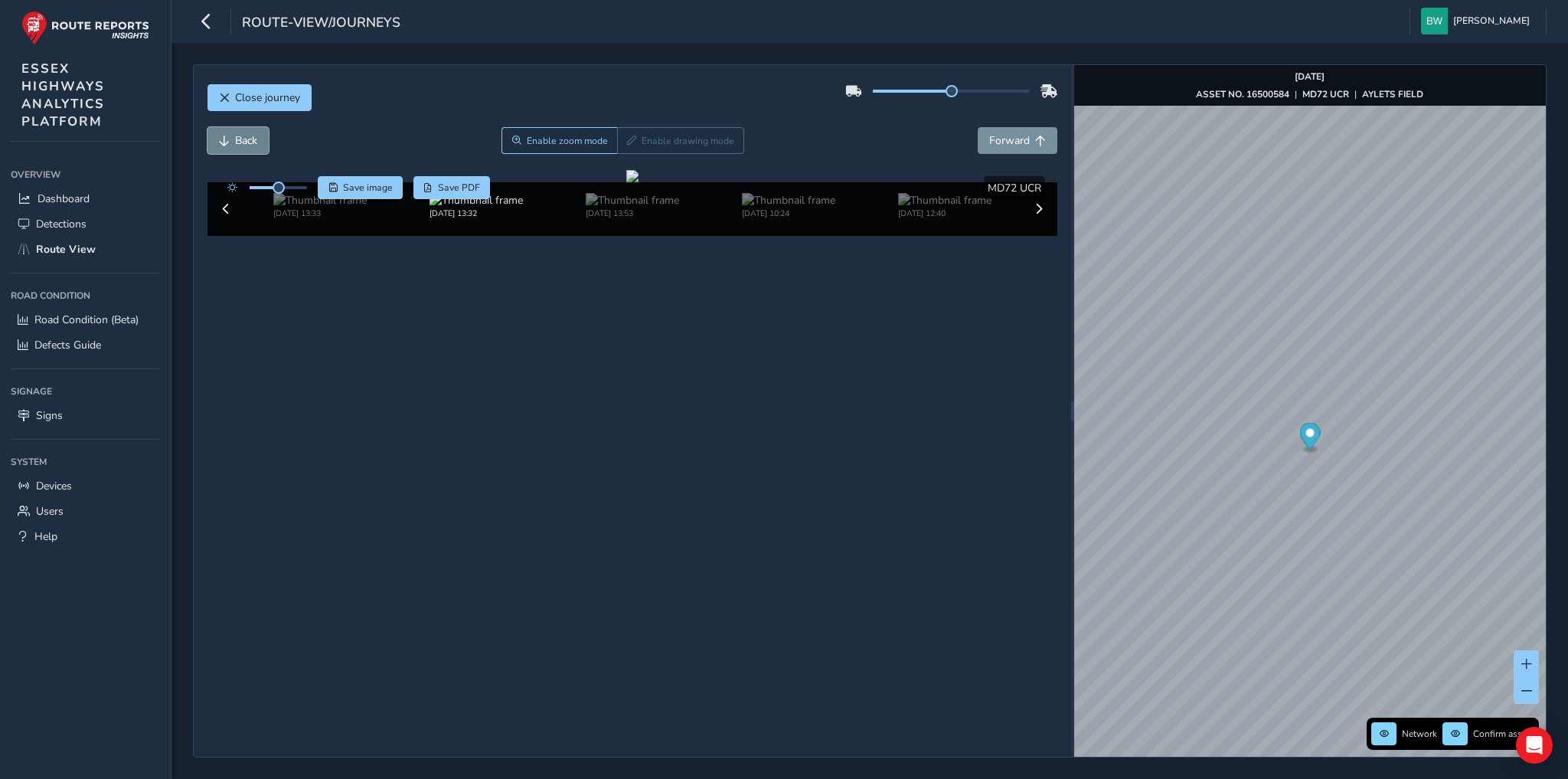
click at [231, 139] on button "Back" at bounding box center [238, 140] width 61 height 27
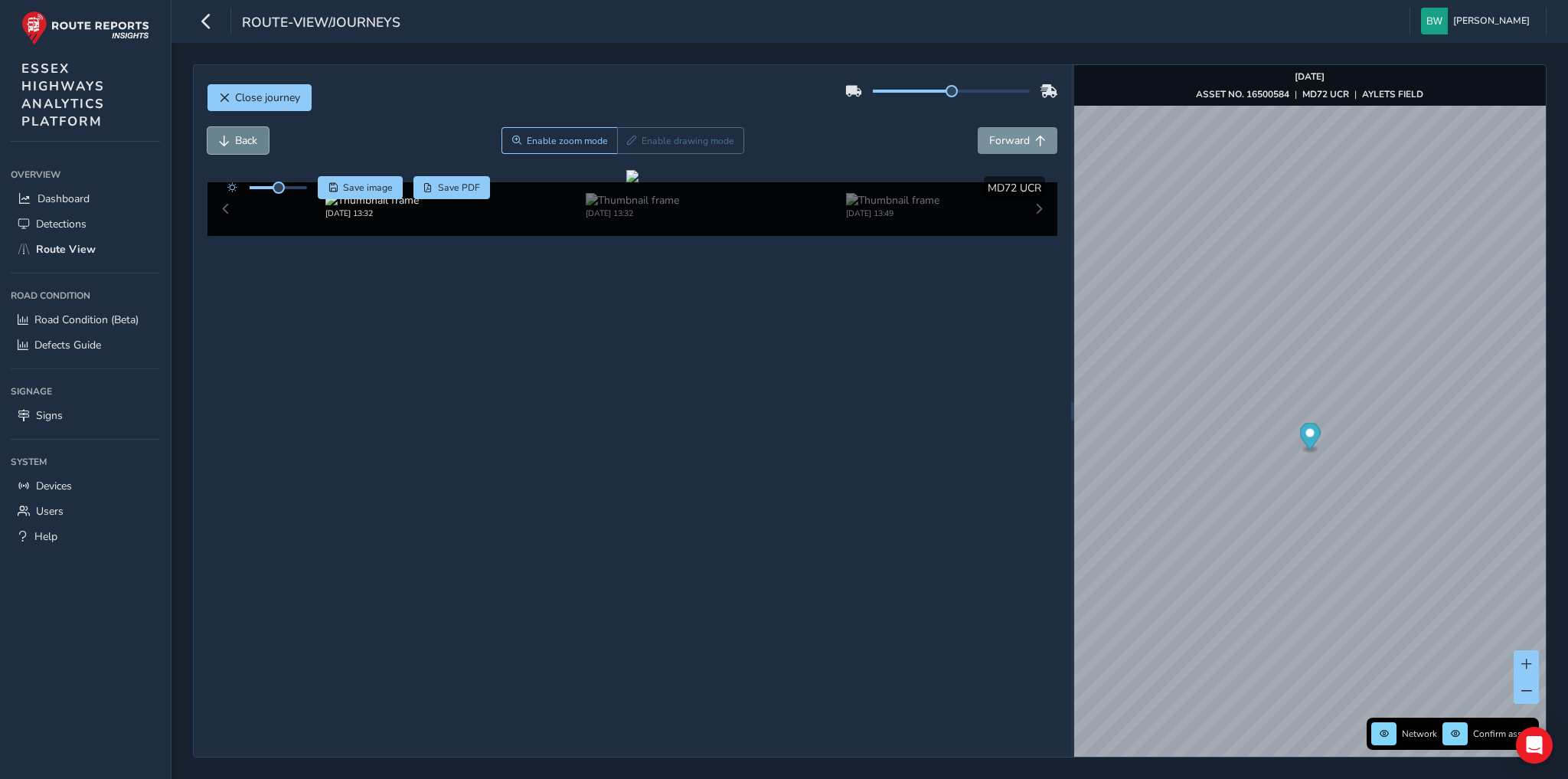
click at [231, 139] on button "Back" at bounding box center [238, 140] width 61 height 27
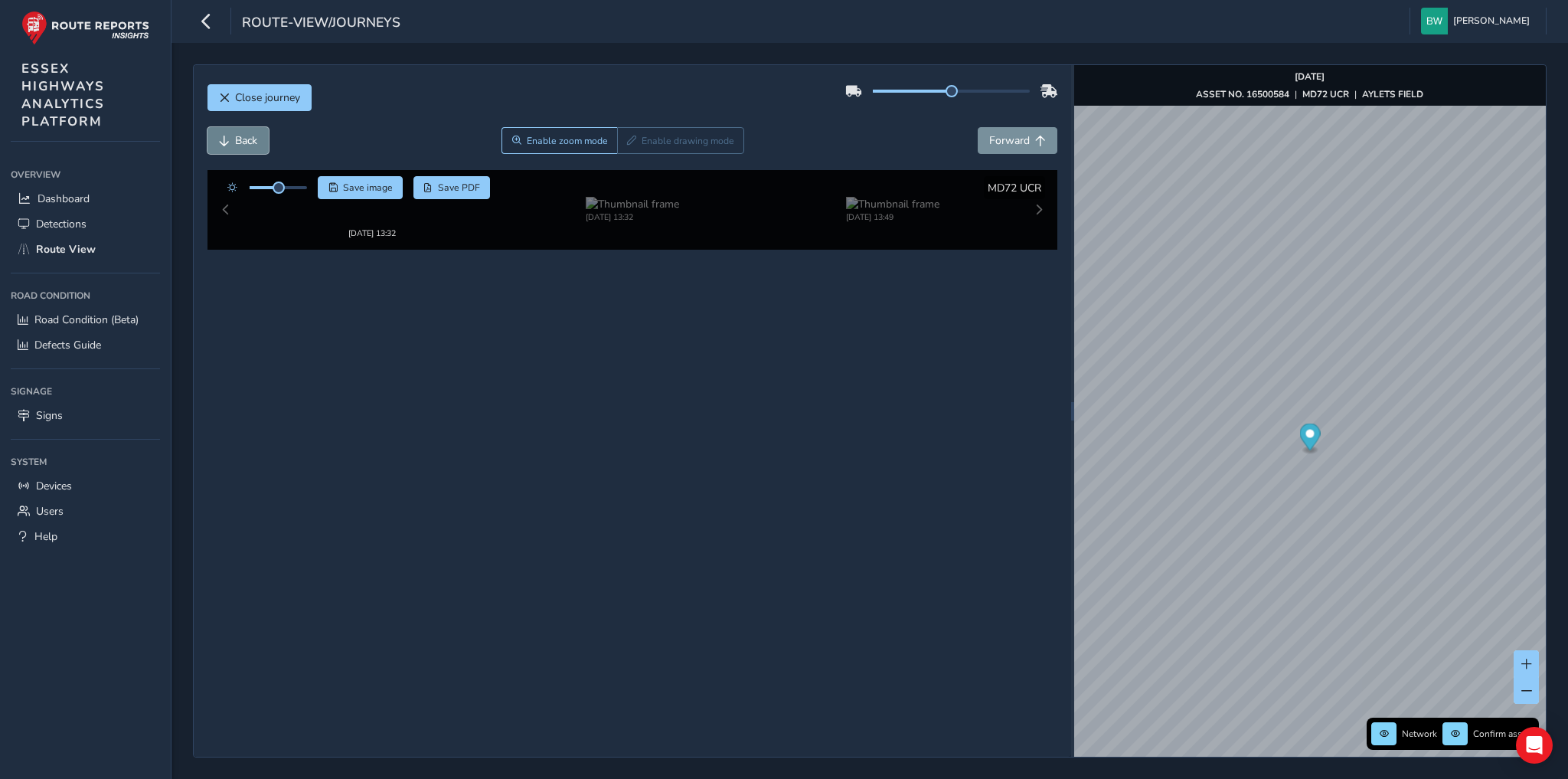
click at [231, 139] on button "Back" at bounding box center [238, 140] width 61 height 27
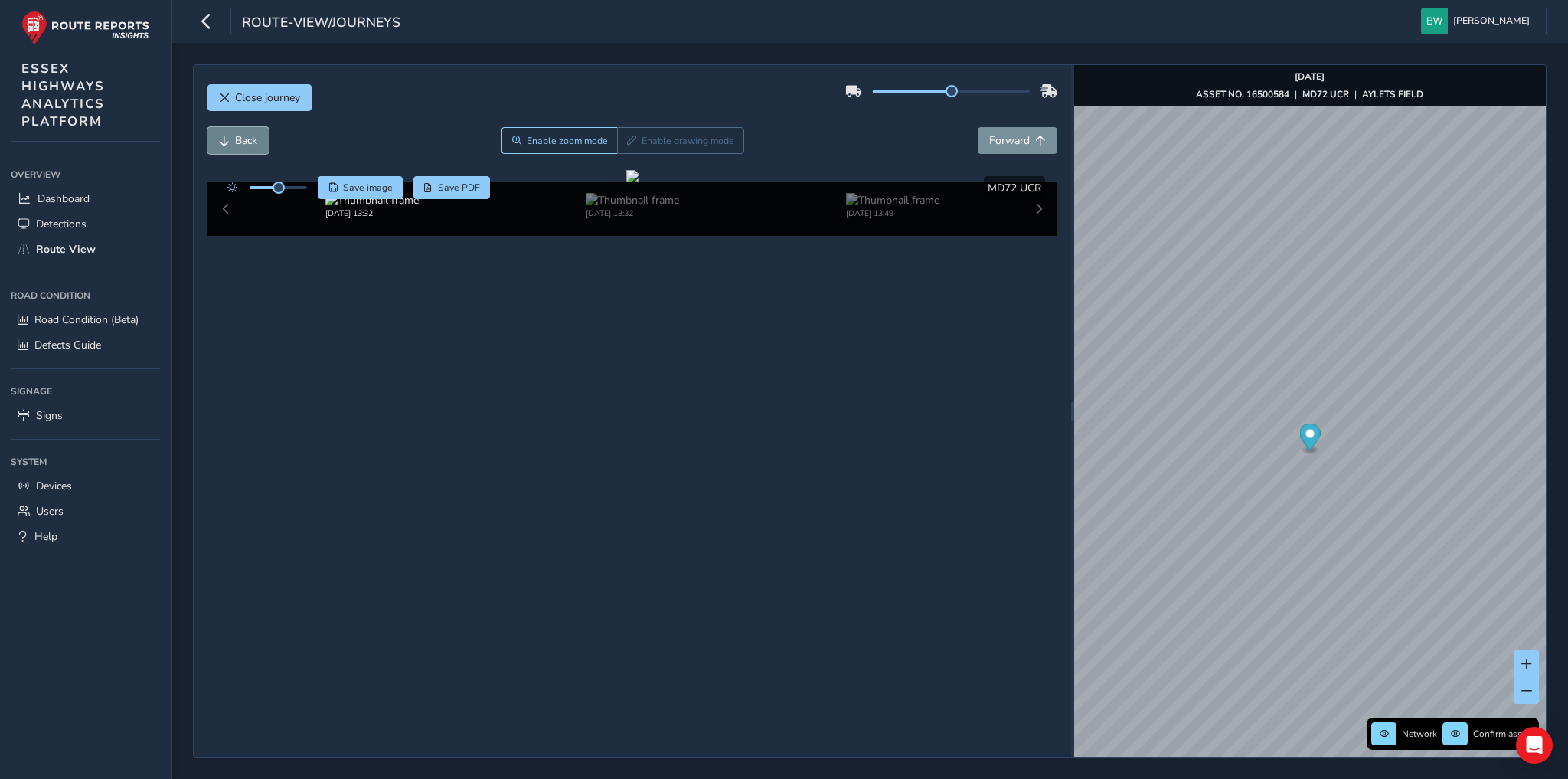
click at [231, 139] on button "Back" at bounding box center [238, 140] width 61 height 27
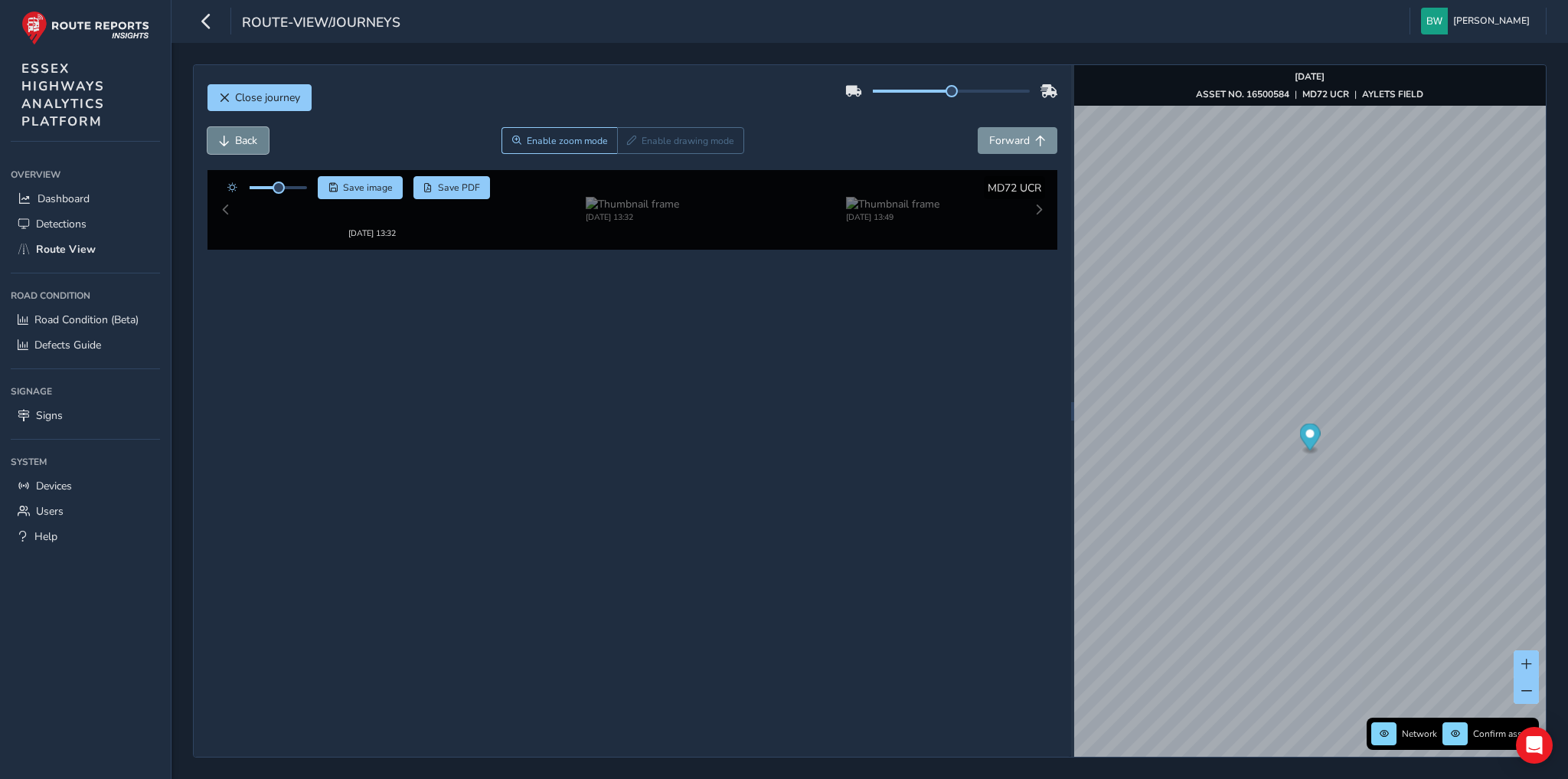
click at [231, 139] on button "Back" at bounding box center [238, 140] width 61 height 27
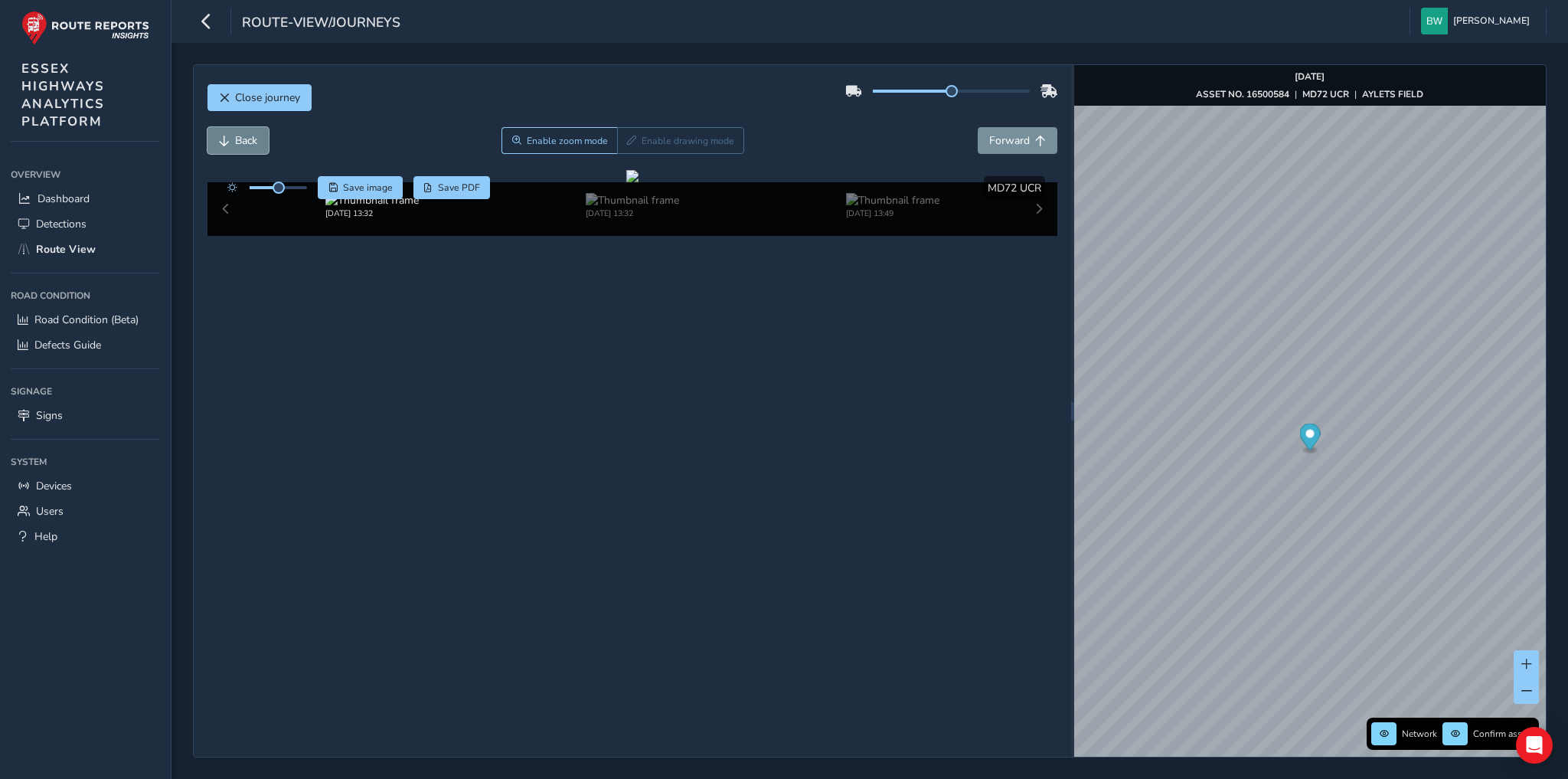
click at [231, 139] on button "Back" at bounding box center [238, 140] width 61 height 27
click at [854, 208] on img at bounding box center [892, 200] width 93 height 14
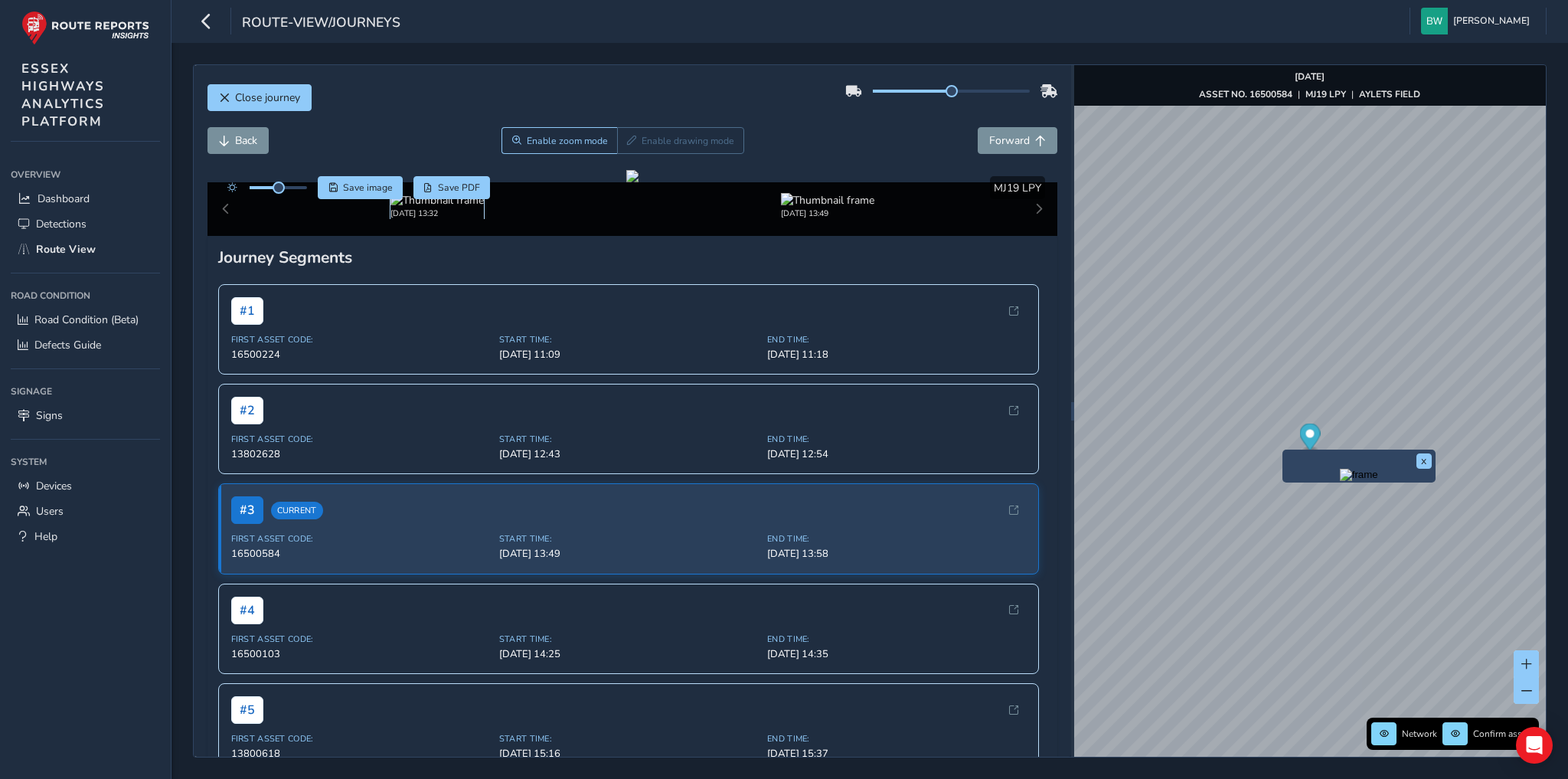
click at [409, 208] on img at bounding box center [437, 200] width 93 height 14
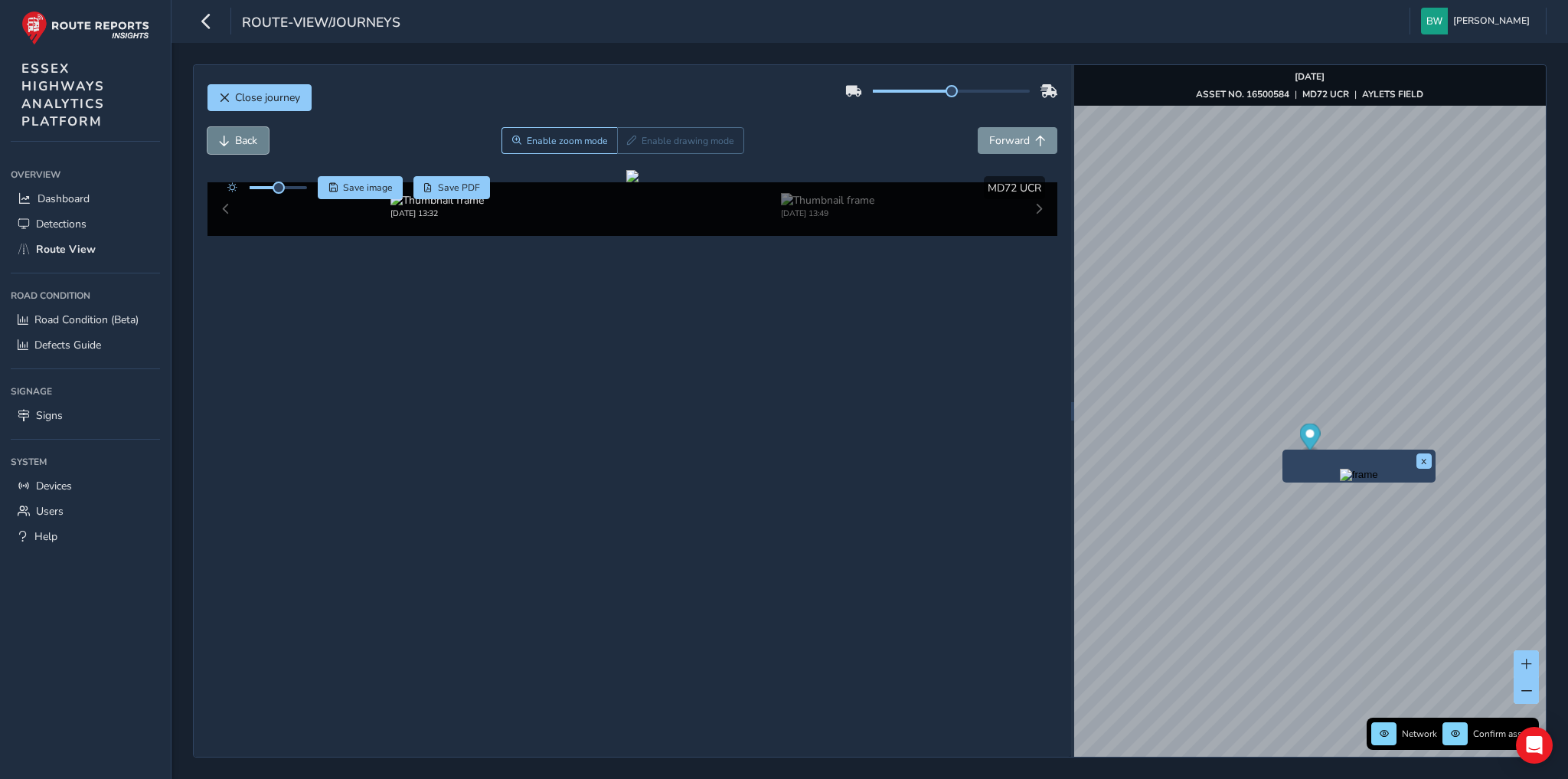
click at [247, 139] on span "Back" at bounding box center [246, 140] width 22 height 14
click at [887, 208] on img at bounding box center [892, 200] width 93 height 14
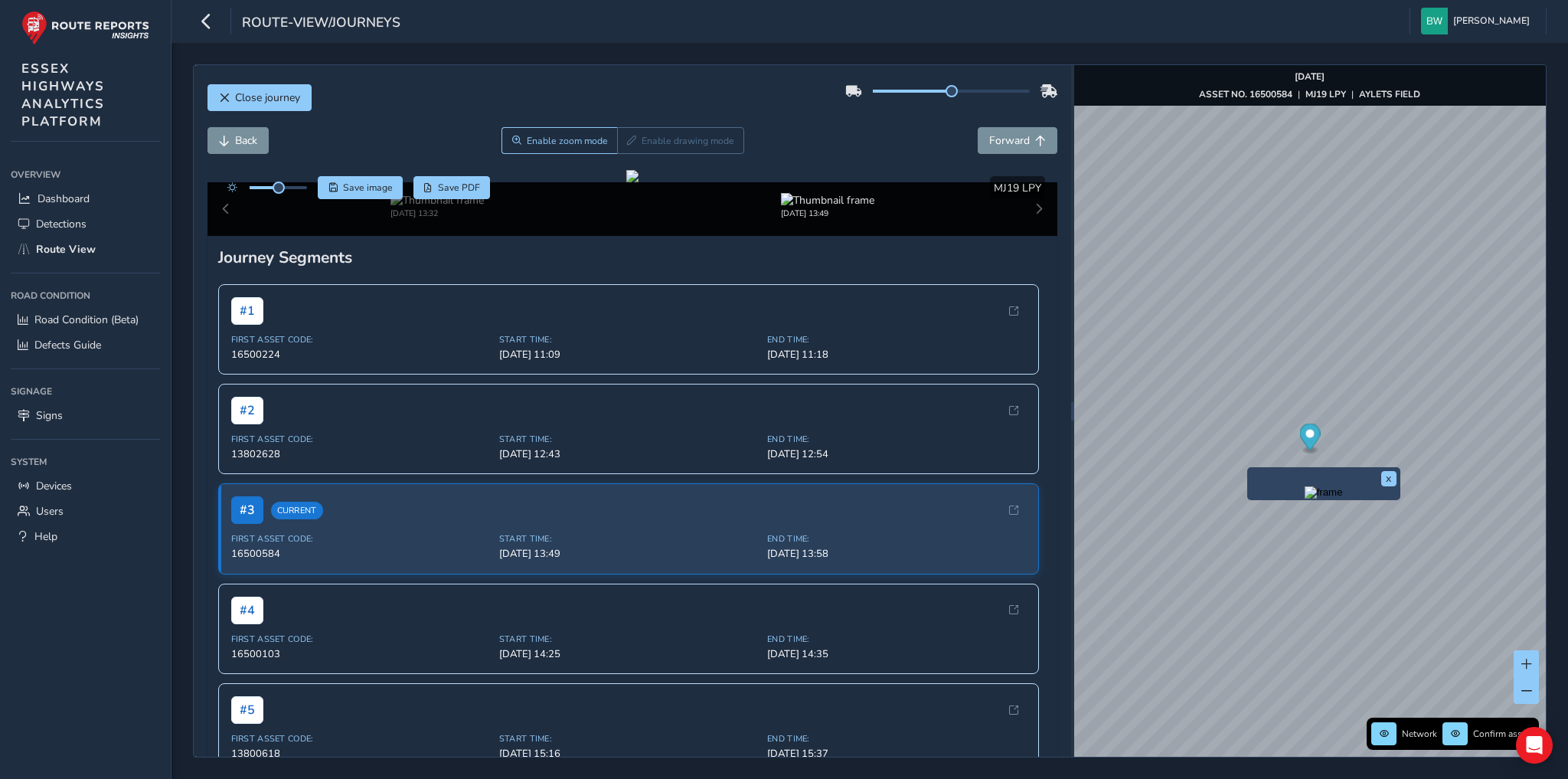
click at [1305, 498] on img "Preview frame" at bounding box center [1324, 493] width 38 height 12
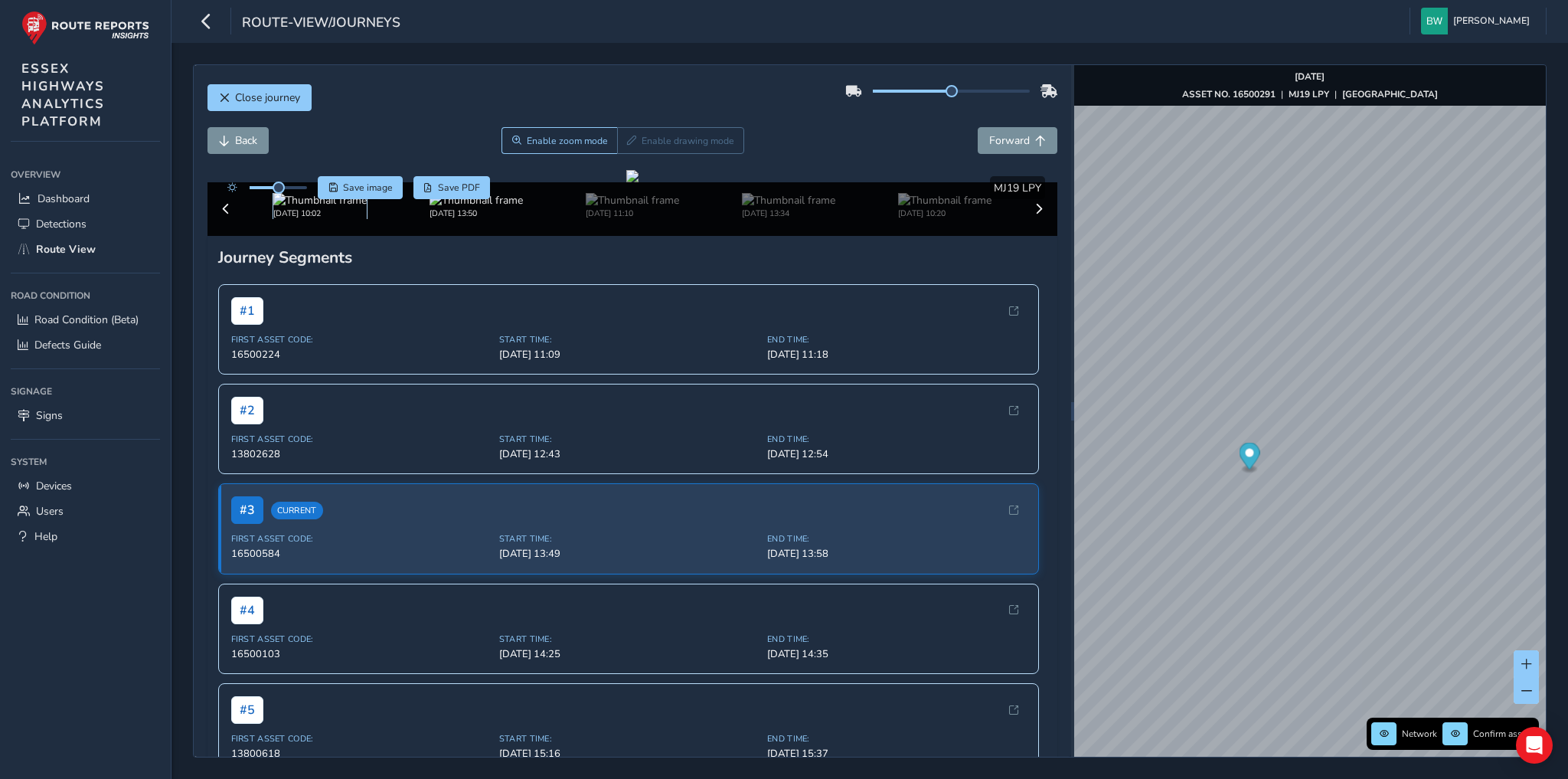
click at [276, 208] on img at bounding box center [320, 200] width 93 height 14
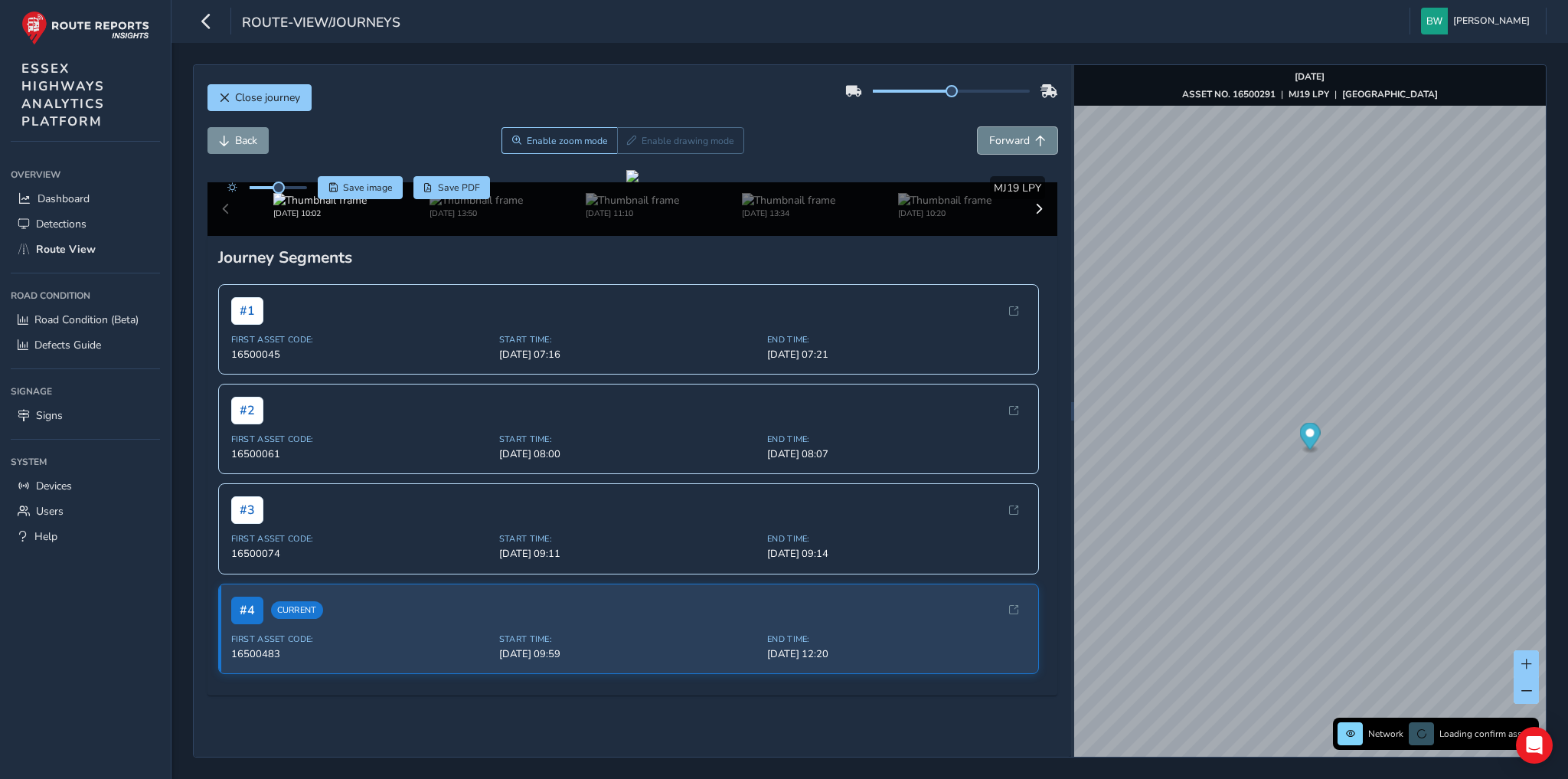
click at [989, 139] on span "Forward" at bounding box center [1010, 140] width 41 height 14
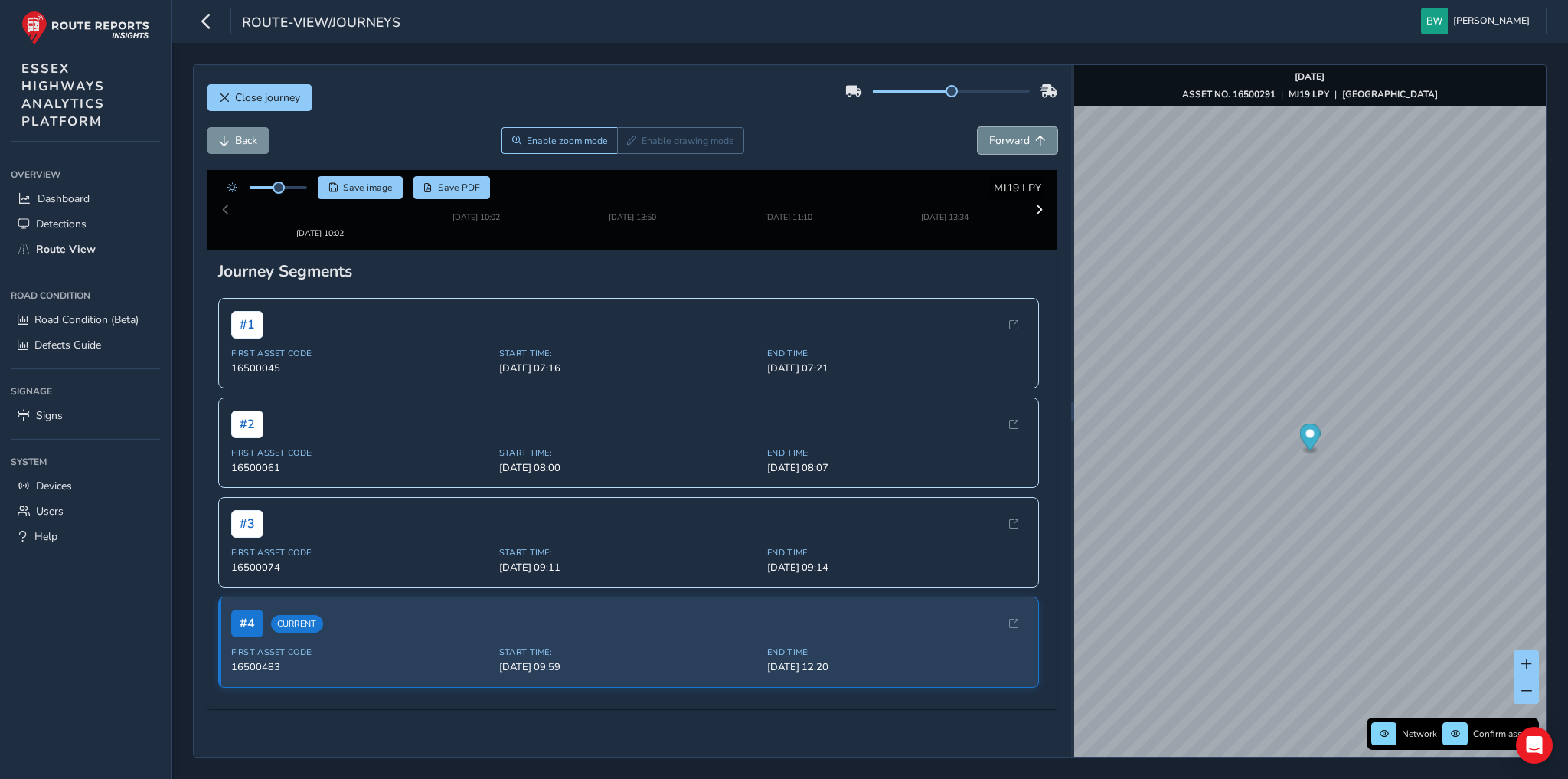
click at [989, 139] on span "Forward" at bounding box center [1010, 140] width 41 height 14
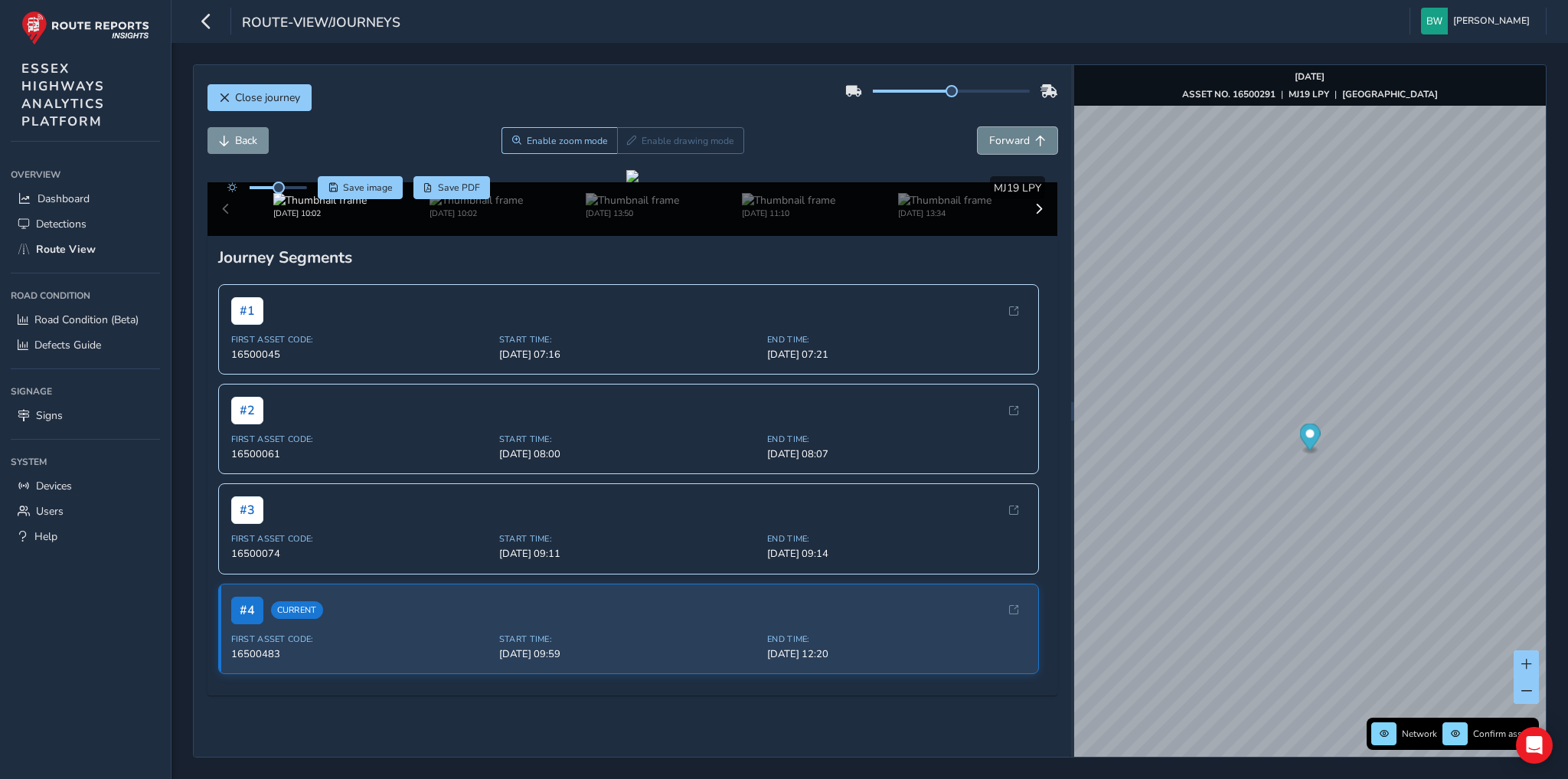
click at [989, 139] on span "Forward" at bounding box center [1010, 140] width 41 height 14
click at [989, 133] on span "Forward" at bounding box center [1010, 140] width 41 height 14
click at [286, 208] on img at bounding box center [320, 200] width 93 height 14
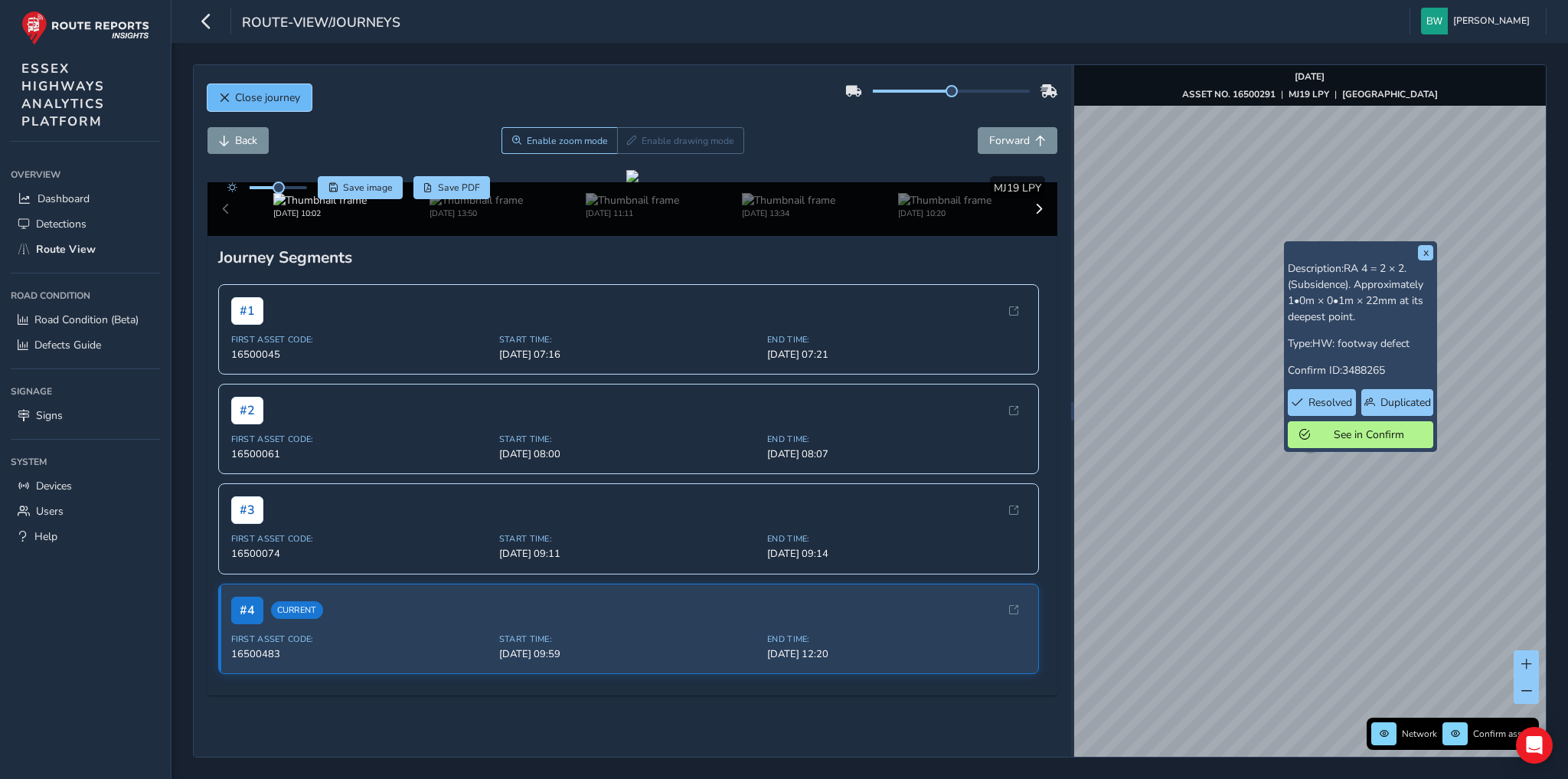
click at [259, 98] on span "Close journey" at bounding box center [267, 98] width 65 height 14
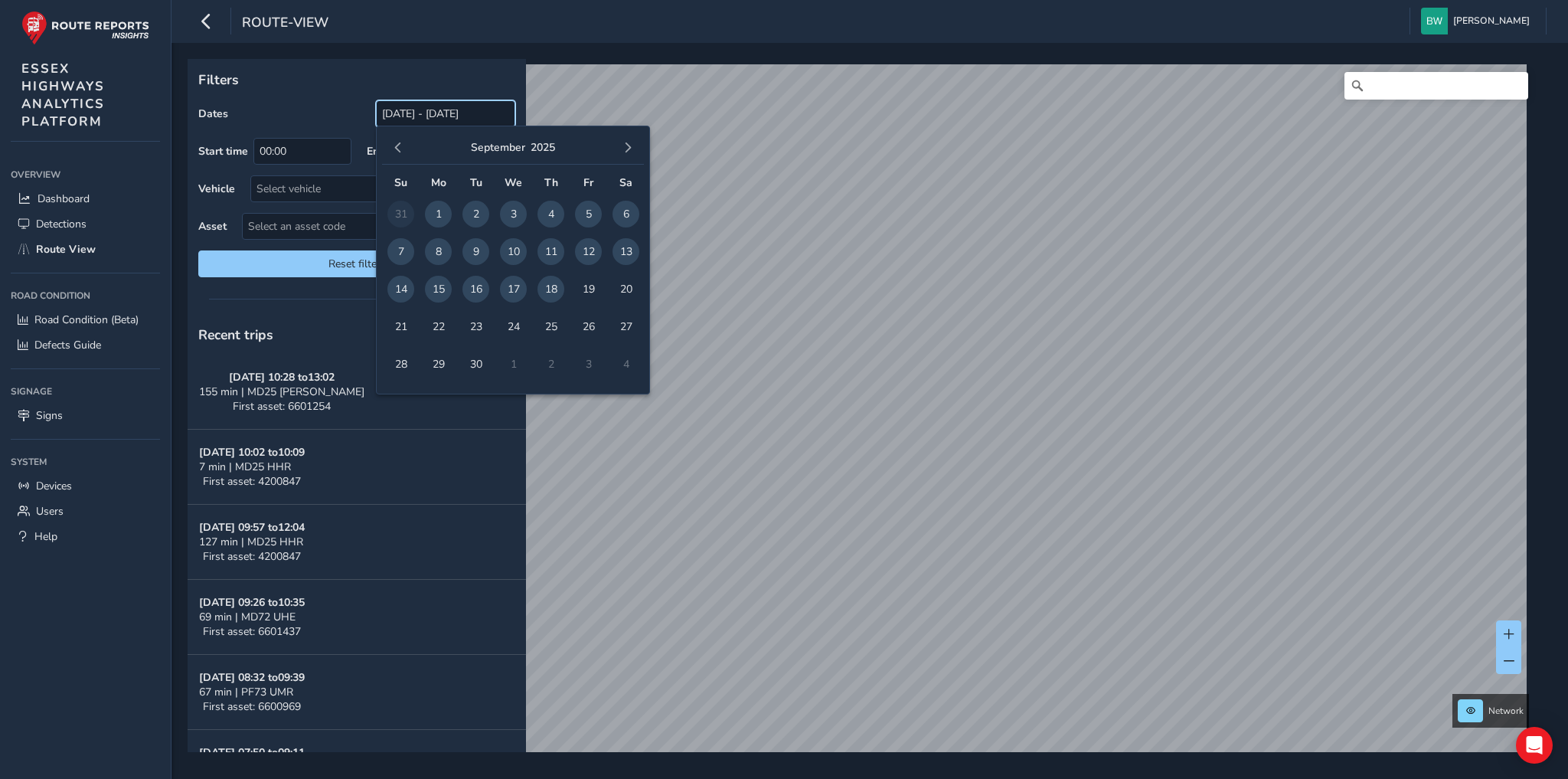
click at [439, 116] on input "[DATE] - [DATE]" at bounding box center [445, 114] width 139 height 27
click at [400, 153] on button "button" at bounding box center [398, 147] width 21 height 21
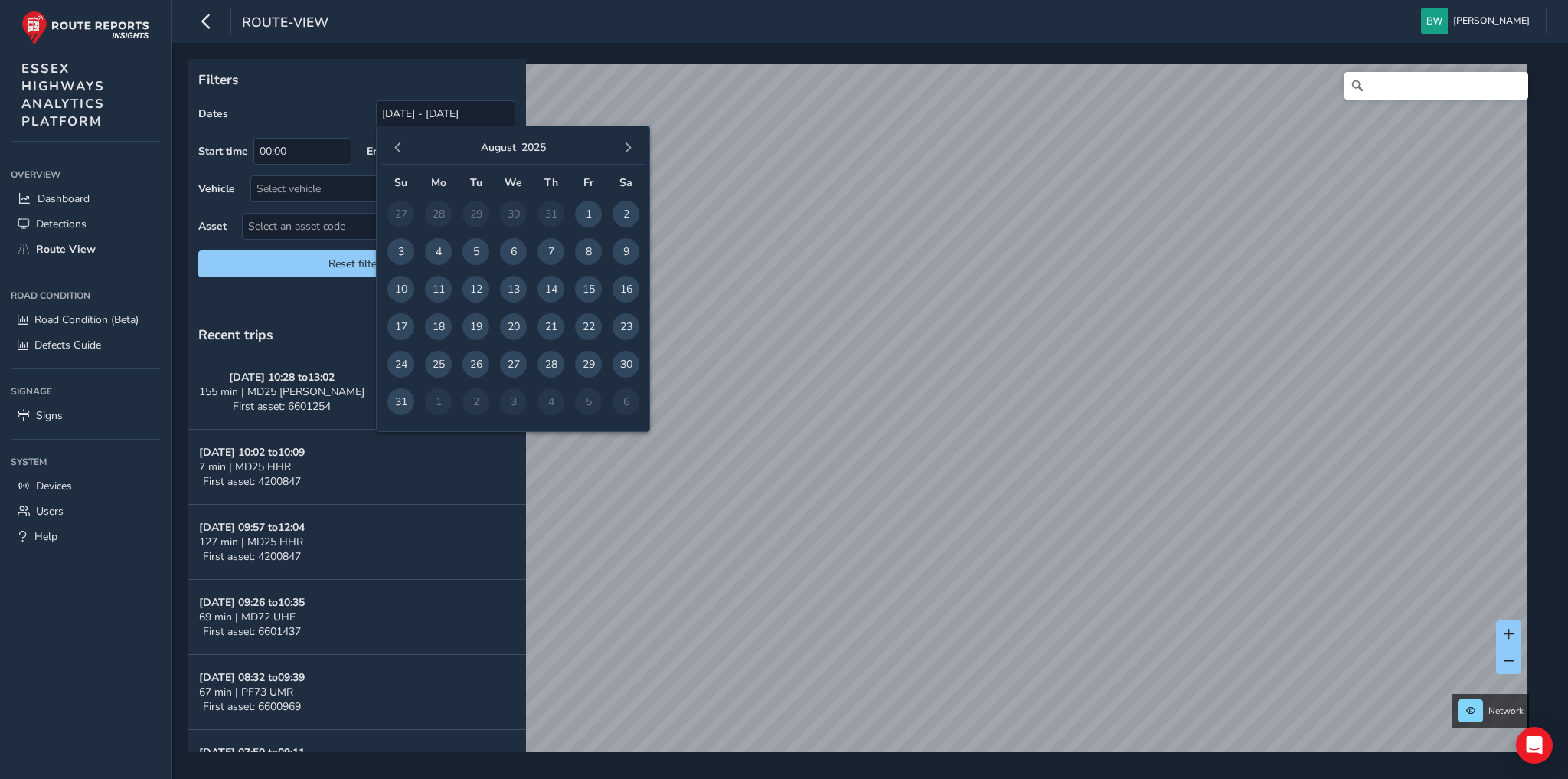
click at [590, 215] on span "1" at bounding box center [589, 214] width 27 height 27
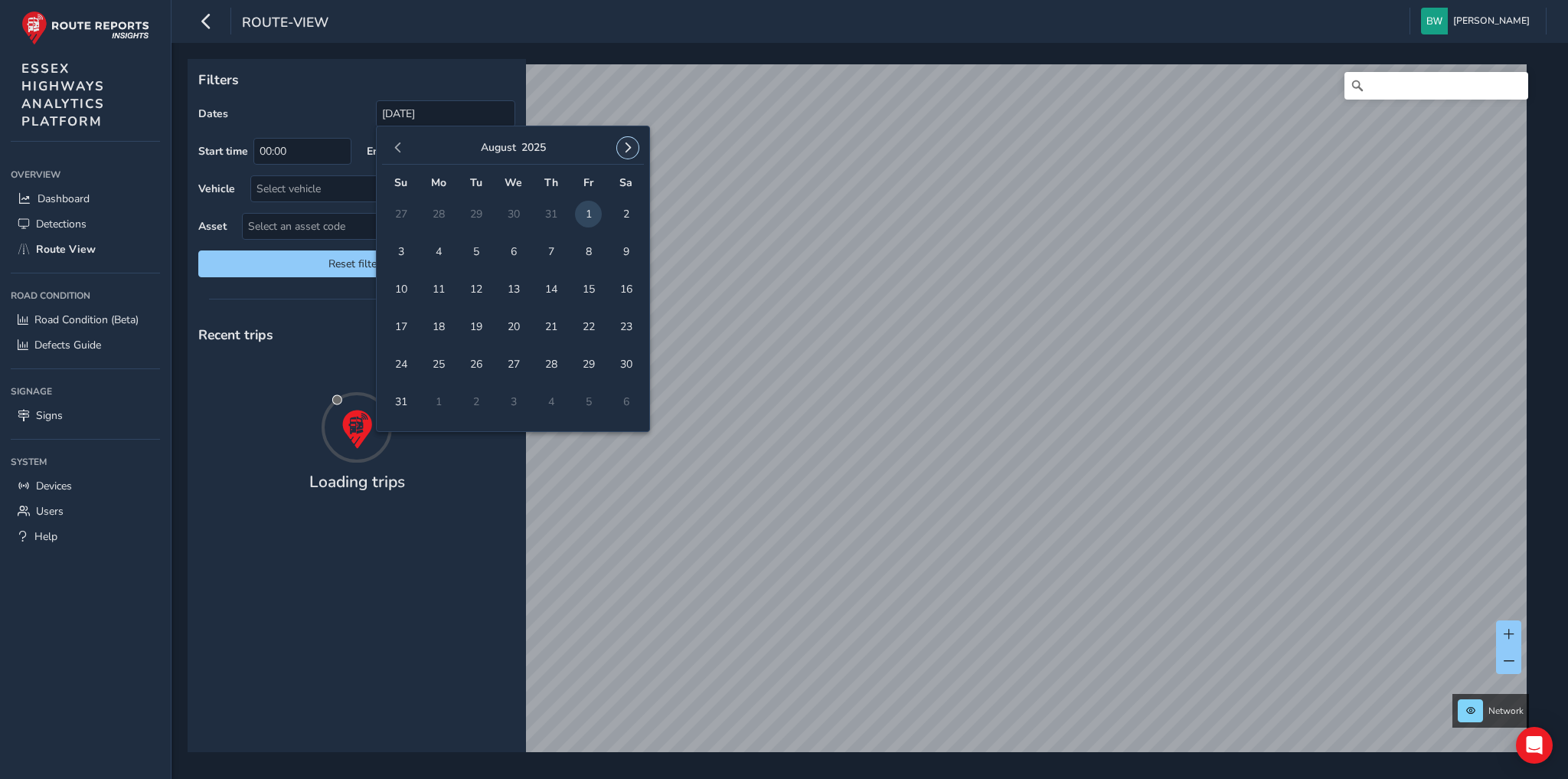
click at [627, 147] on span "button" at bounding box center [628, 147] width 11 height 11
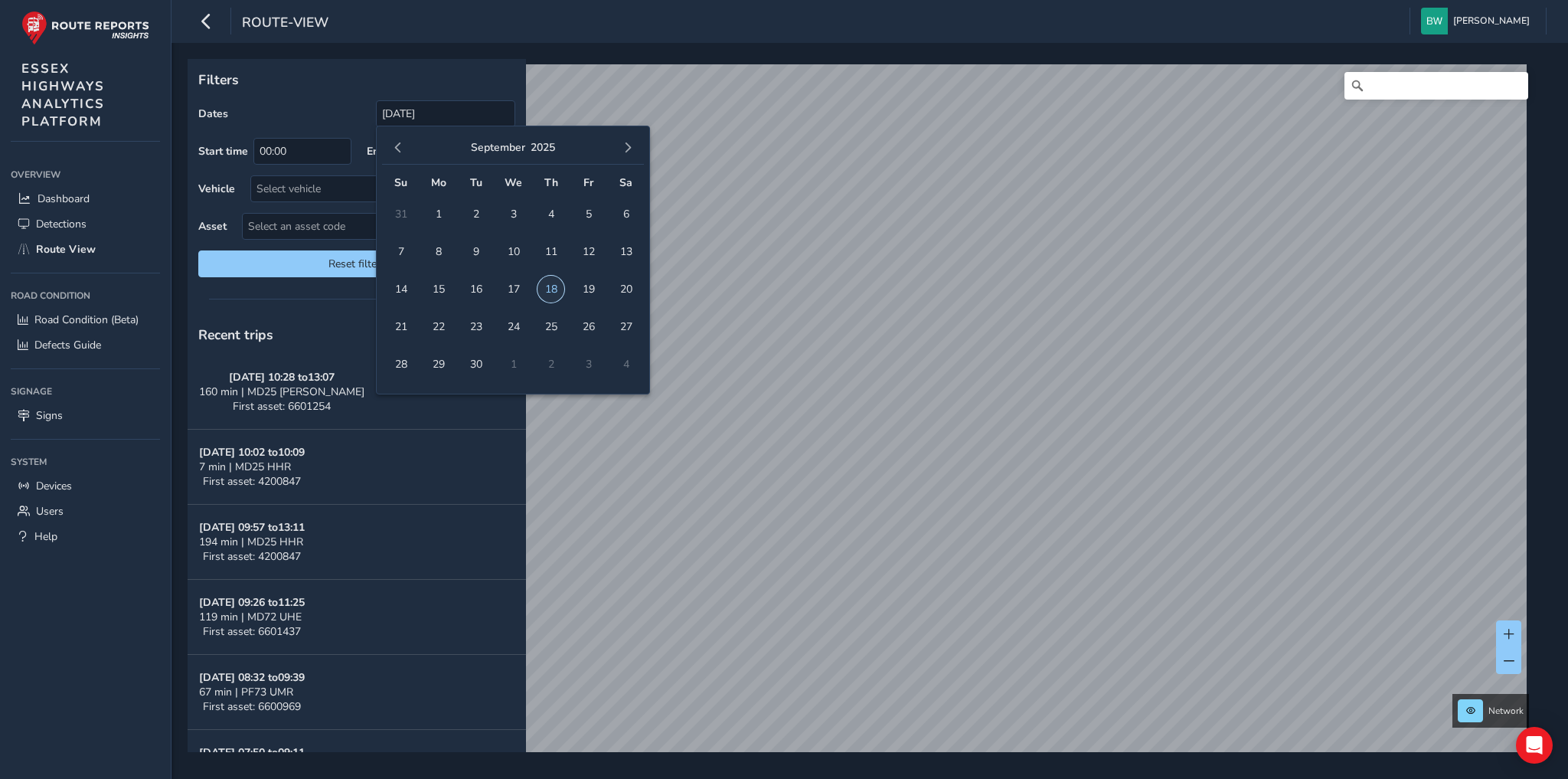
click at [553, 282] on span "18" at bounding box center [550, 290] width 27 height 27
type input "[DATE] - [DATE]"
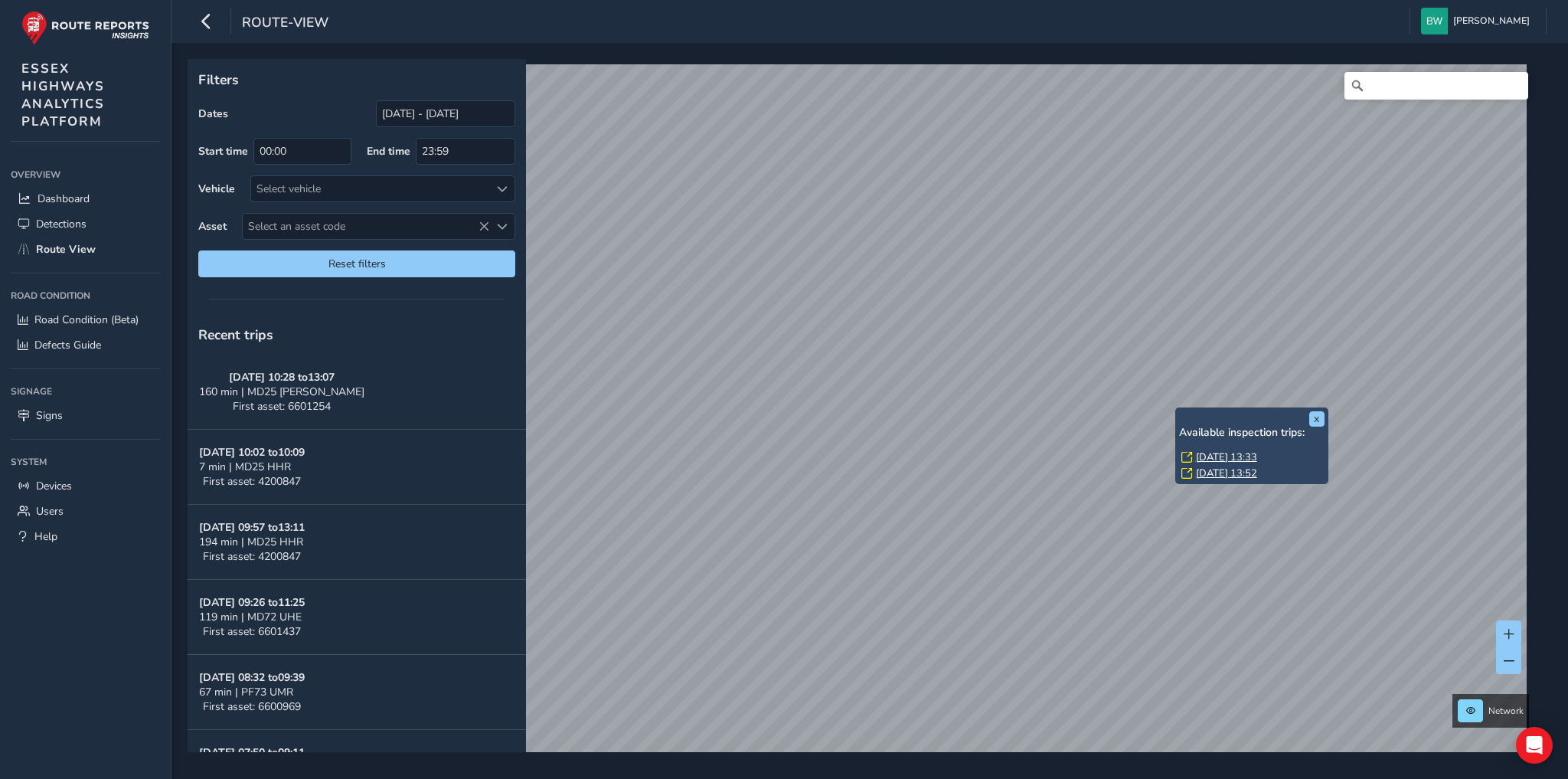
click at [1220, 457] on link "[DATE] 13:33" at bounding box center [1226, 457] width 61 height 14
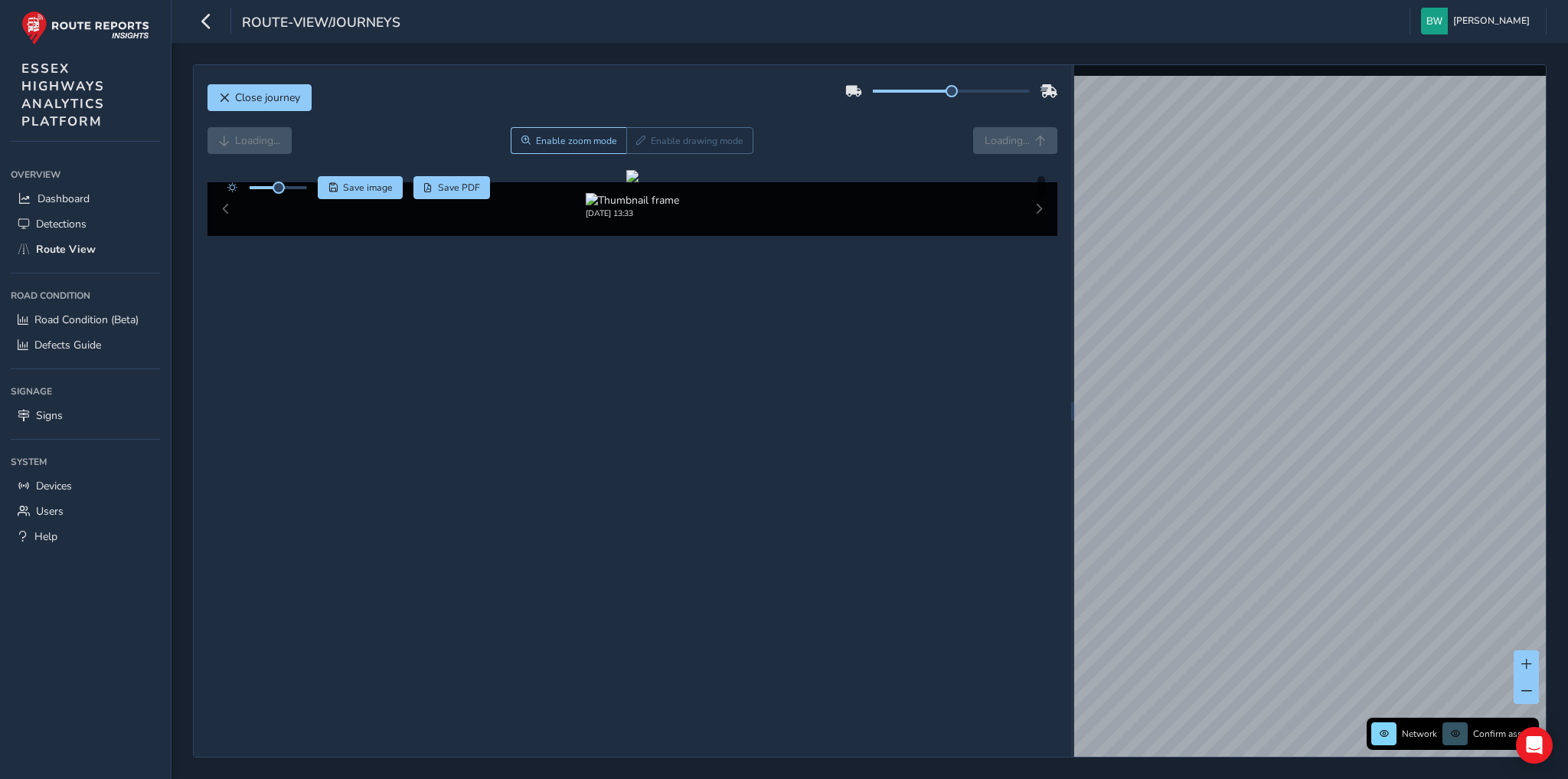
click at [996, 139] on div "Loading... Enable zoom mode Enable drawing mode Loading..." at bounding box center [633, 140] width 851 height 27
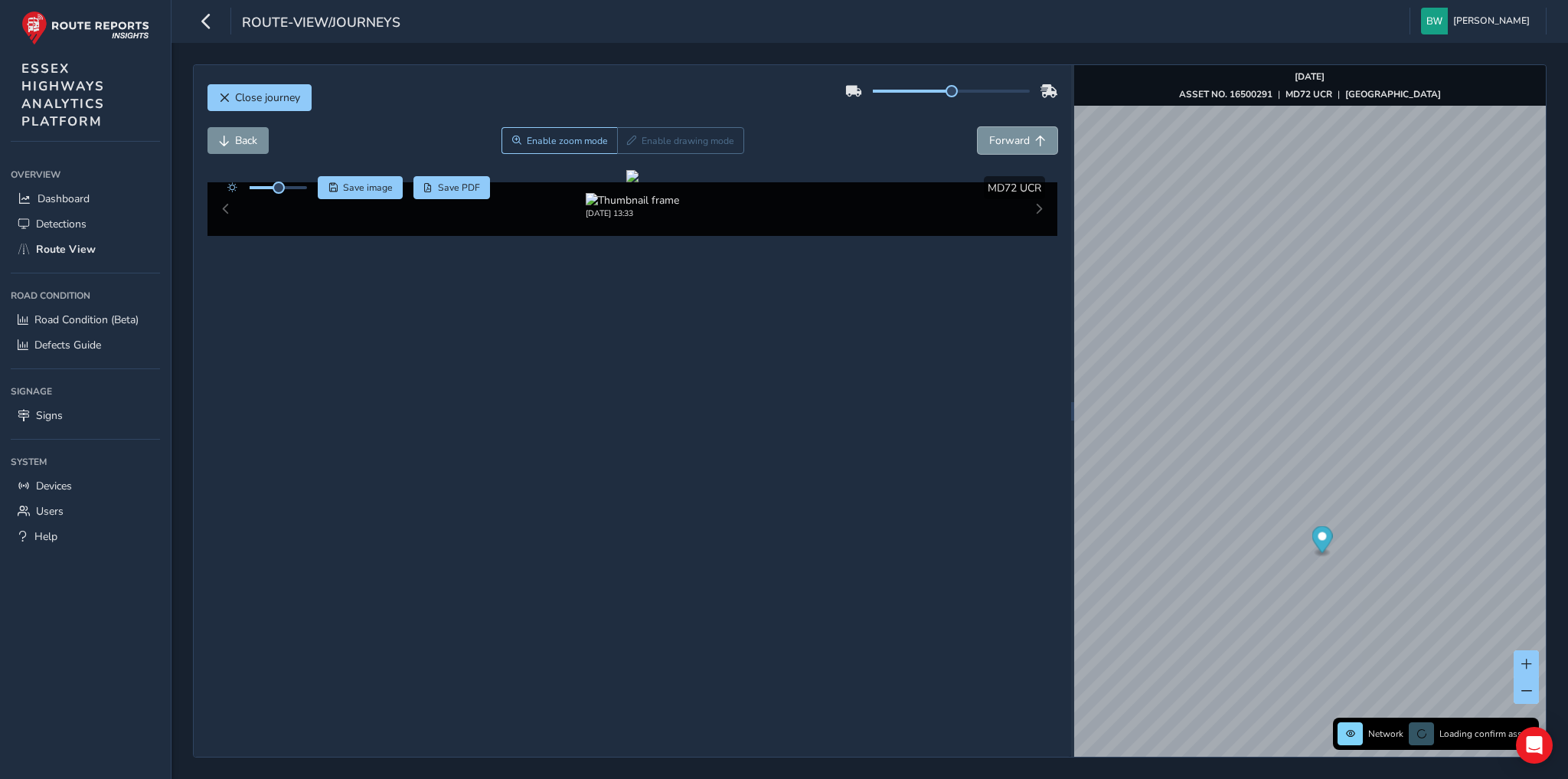
click at [994, 139] on span "Forward" at bounding box center [1010, 140] width 41 height 14
click at [229, 142] on button "Back" at bounding box center [238, 140] width 61 height 27
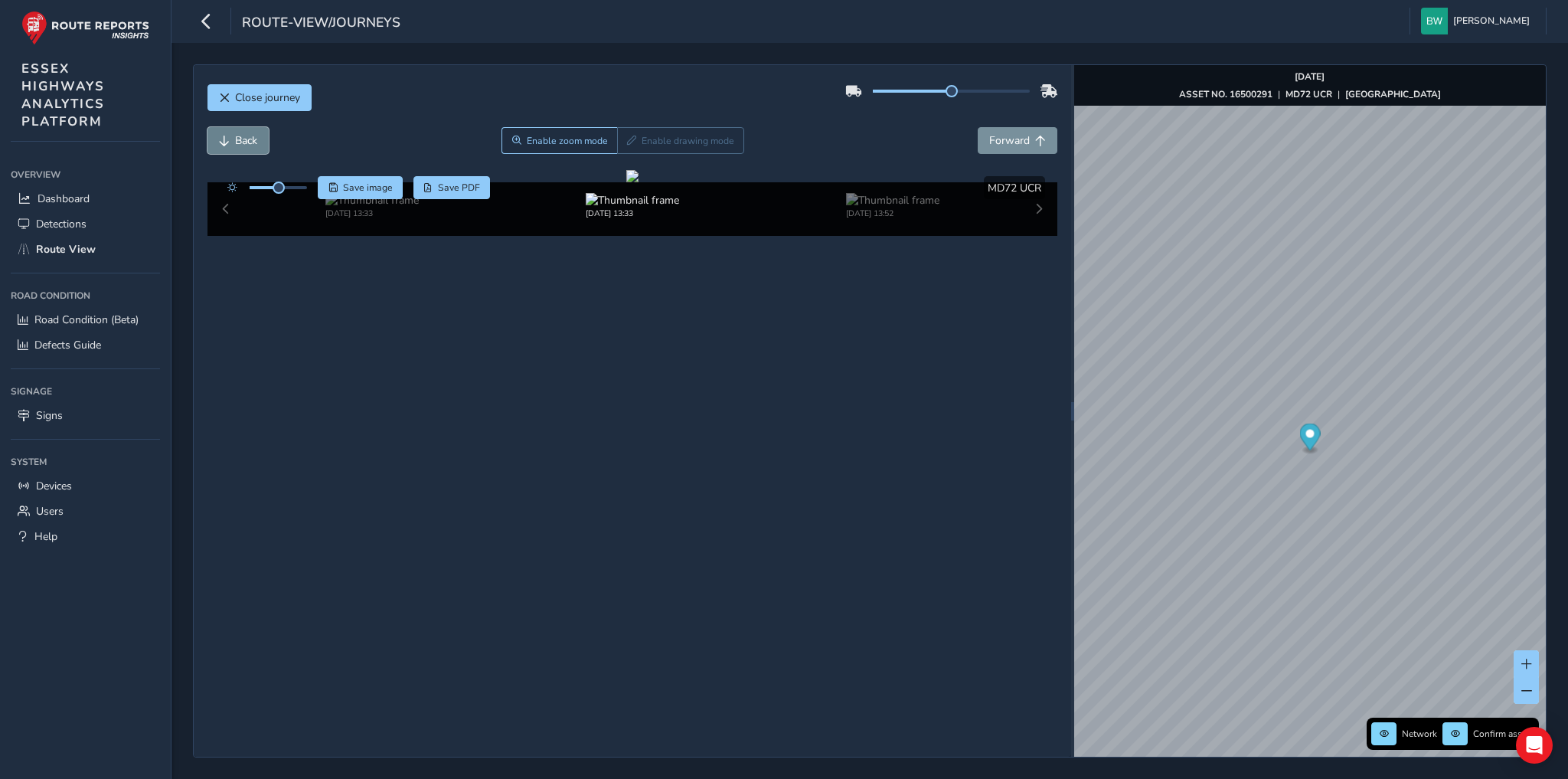
click at [229, 142] on button "Back" at bounding box center [238, 140] width 61 height 27
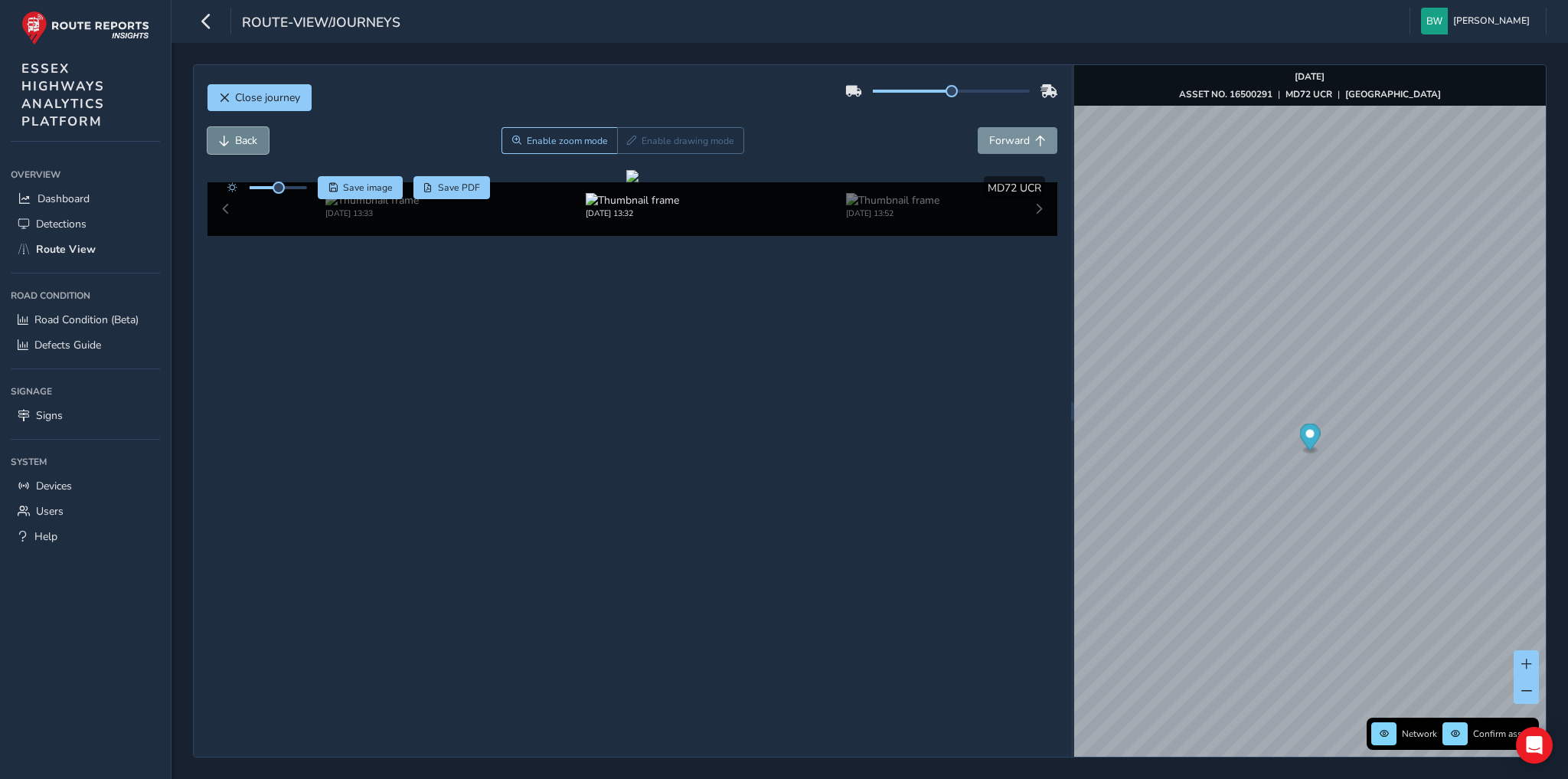
click at [229, 142] on button "Back" at bounding box center [238, 140] width 61 height 27
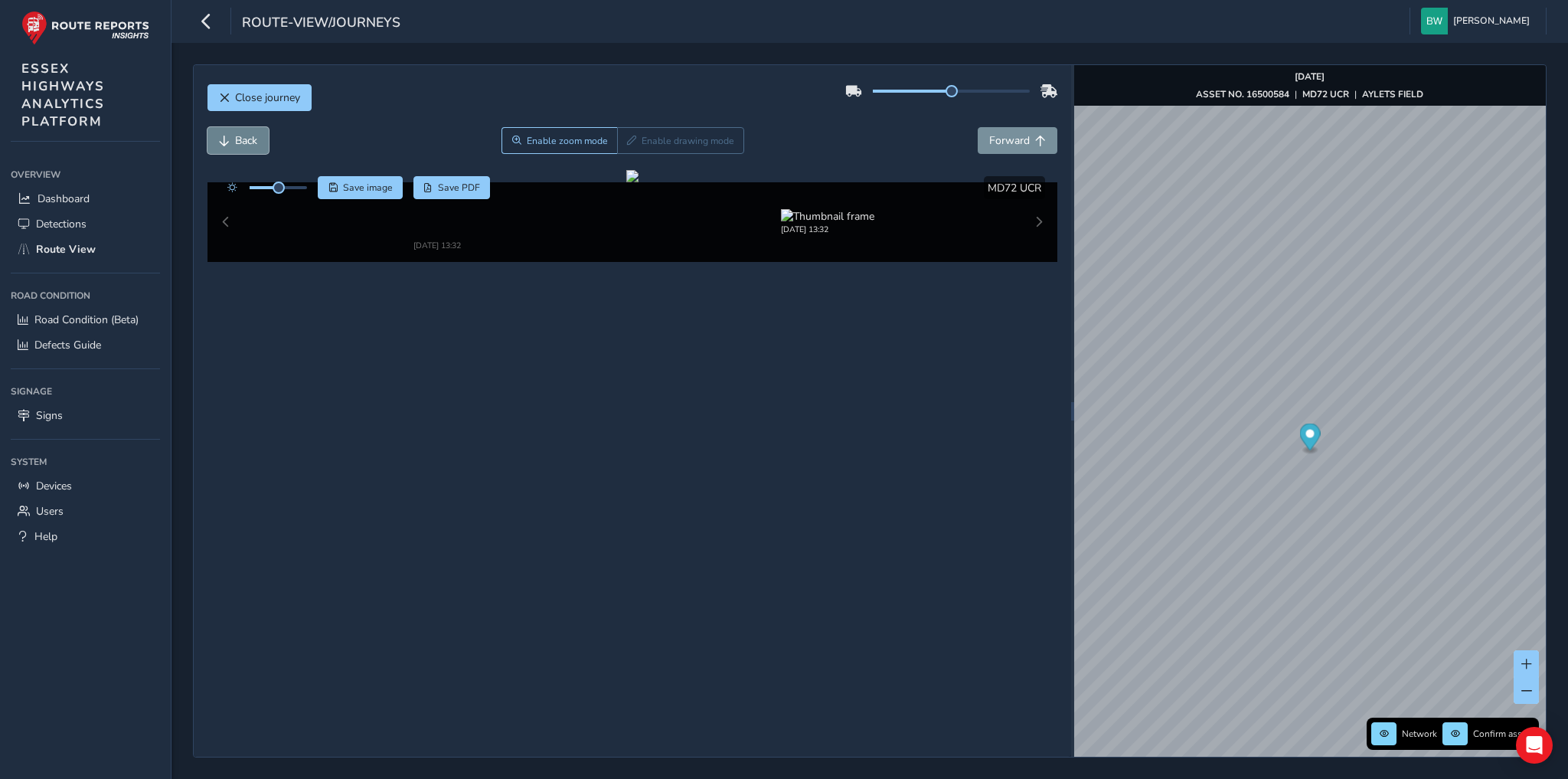
click at [229, 142] on button "Back" at bounding box center [238, 140] width 61 height 27
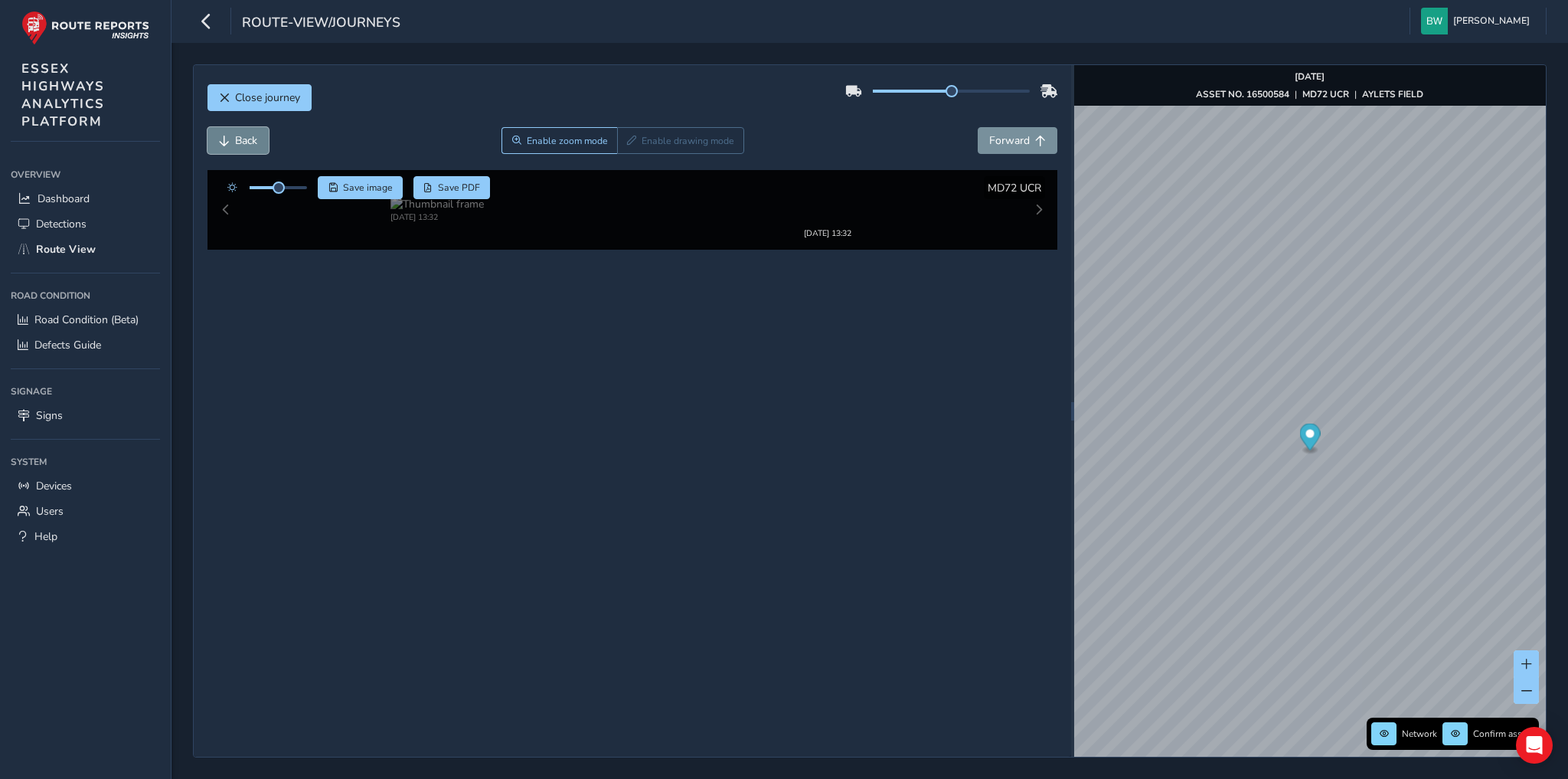
click at [229, 142] on button "Back" at bounding box center [238, 140] width 61 height 27
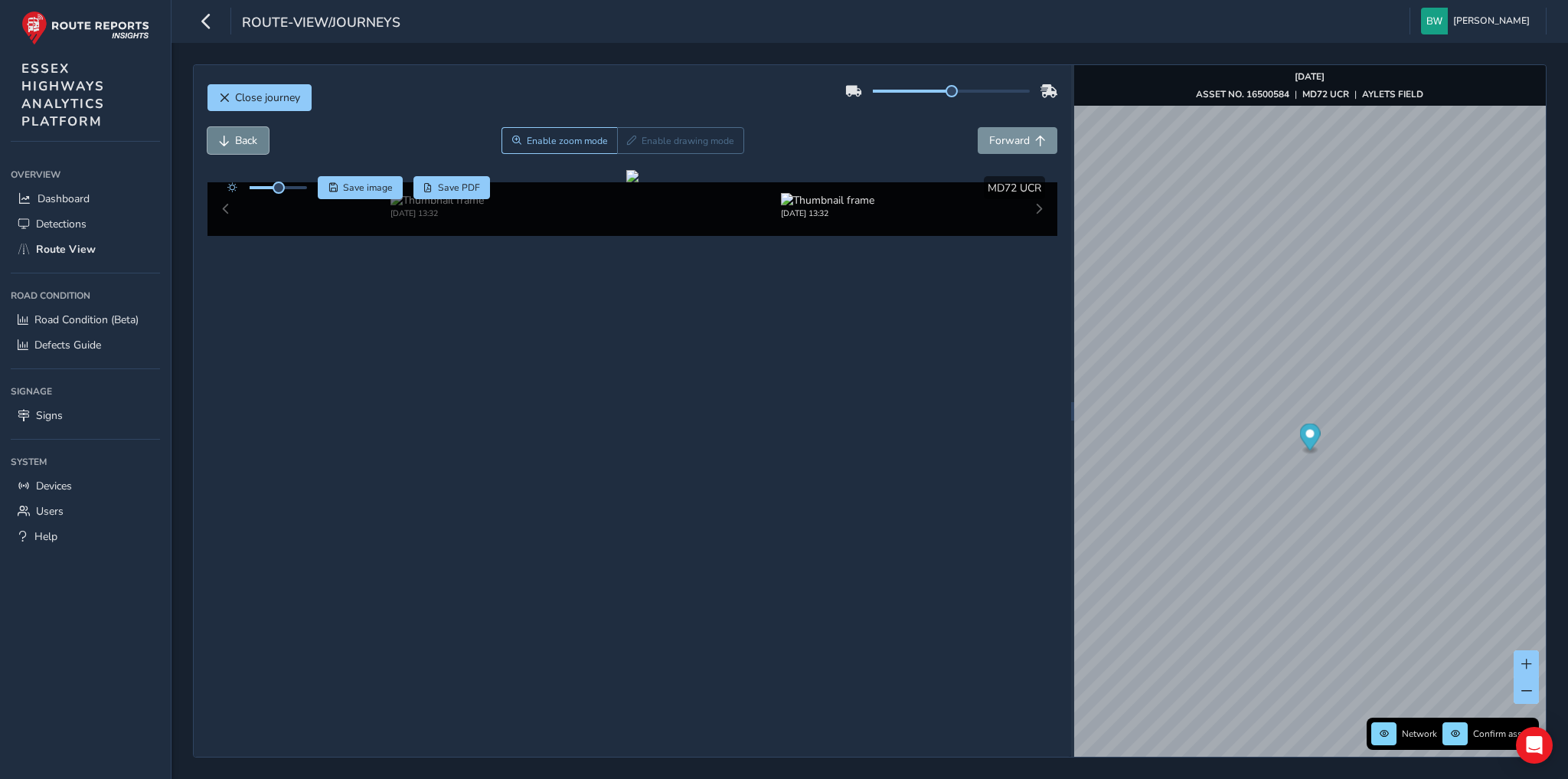
click at [229, 142] on button "Back" at bounding box center [238, 140] width 61 height 27
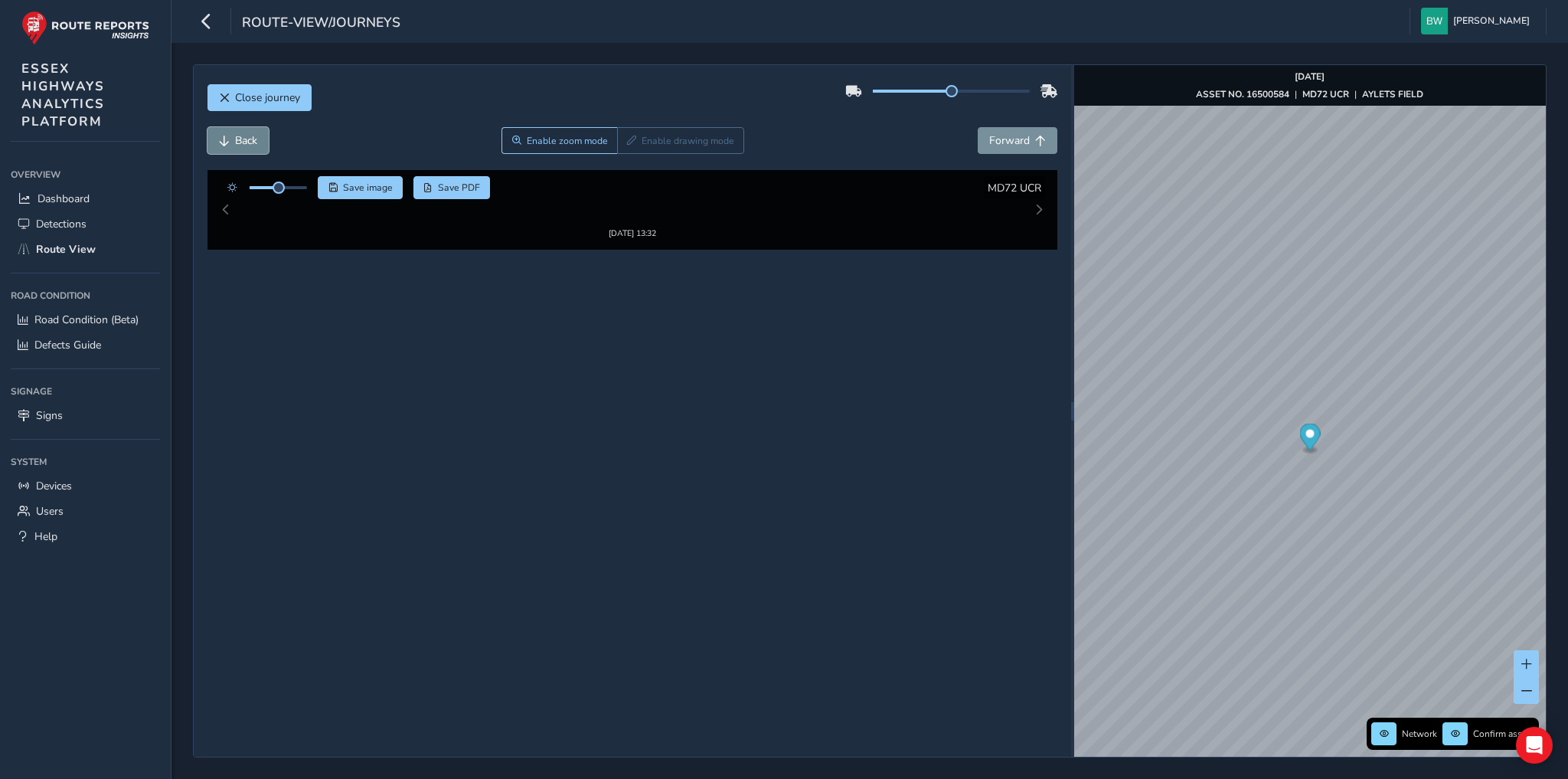
click at [229, 142] on button "Back" at bounding box center [238, 140] width 61 height 27
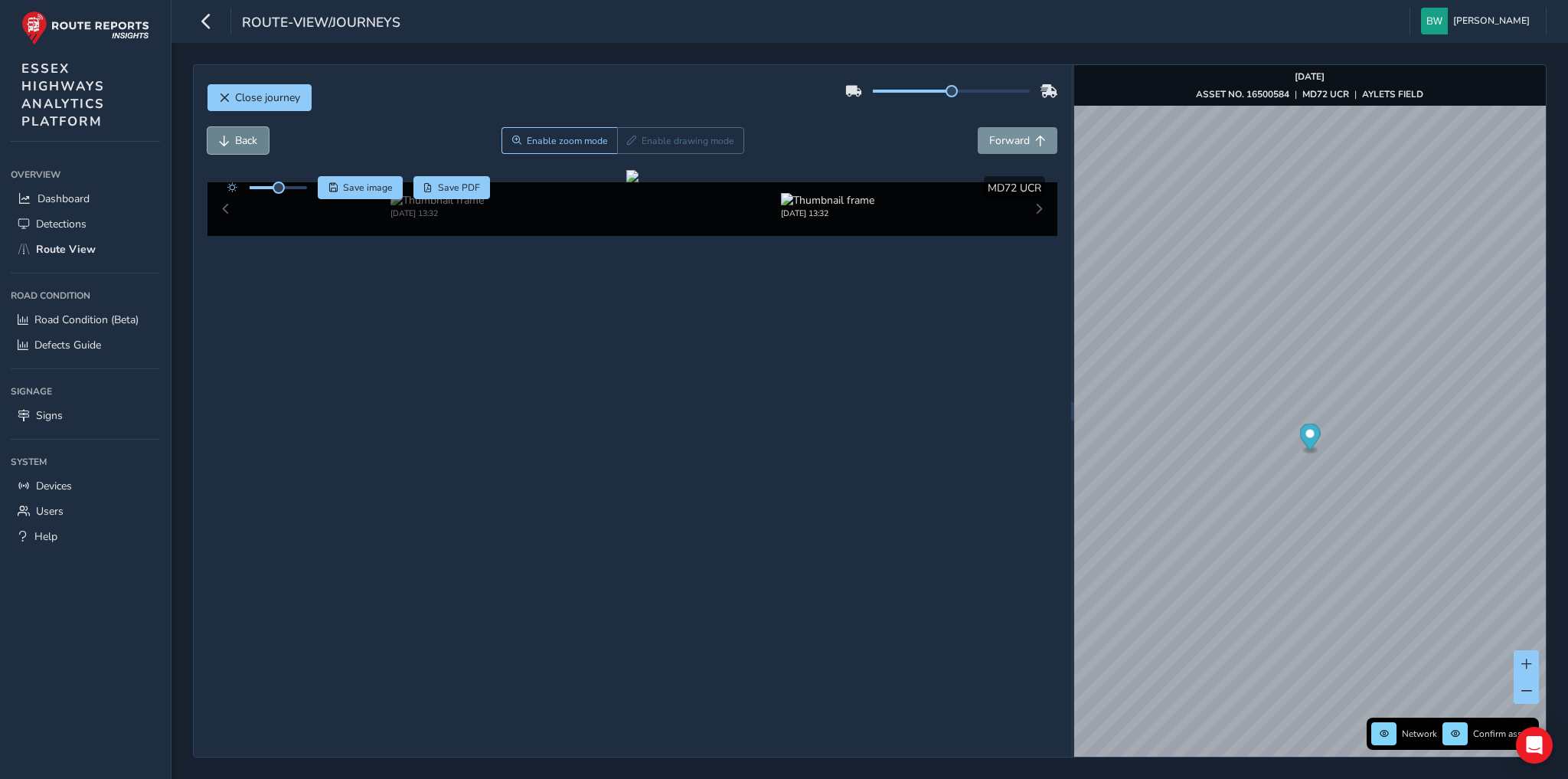
click at [229, 142] on button "Back" at bounding box center [238, 140] width 61 height 27
drag, startPoint x: 279, startPoint y: 187, endPoint x: 309, endPoint y: 189, distance: 30.1
click at [309, 189] on span at bounding box center [307, 187] width 12 height 12
